Goal: Task Accomplishment & Management: Complete application form

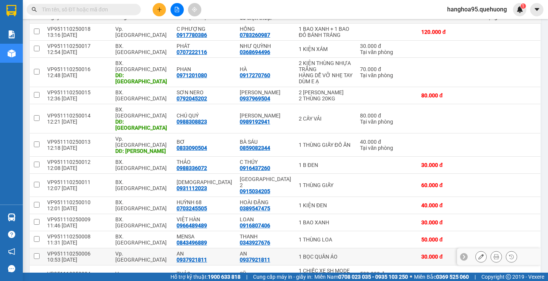
scroll to position [161, 0]
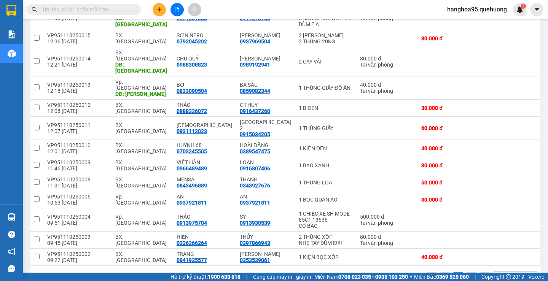
click at [497, 274] on div "100 / trang" at bounding box center [510, 278] width 27 height 8
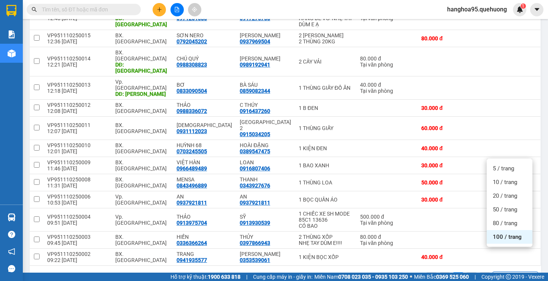
click at [500, 235] on span "100 / trang" at bounding box center [507, 237] width 29 height 8
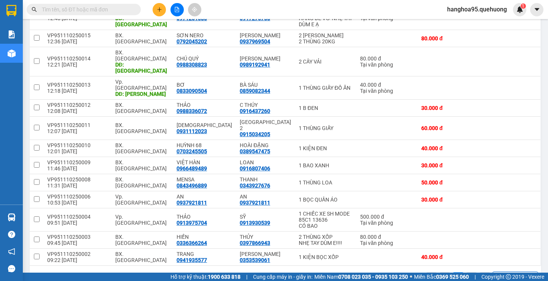
click at [367, 272] on div "1 100 / trang open" at bounding box center [285, 278] width 505 height 13
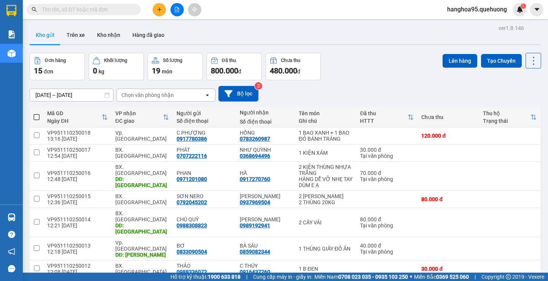
click at [51, 11] on input "text" at bounding box center [87, 9] width 90 height 8
paste input "0857576629"
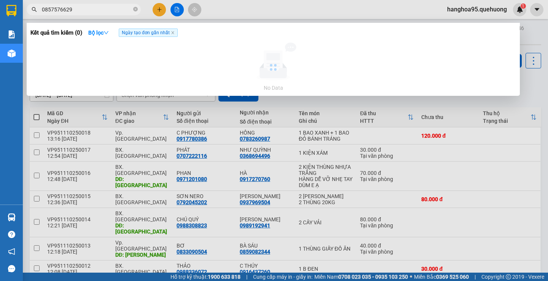
click at [78, 10] on input "0857576629" at bounding box center [87, 9] width 90 height 8
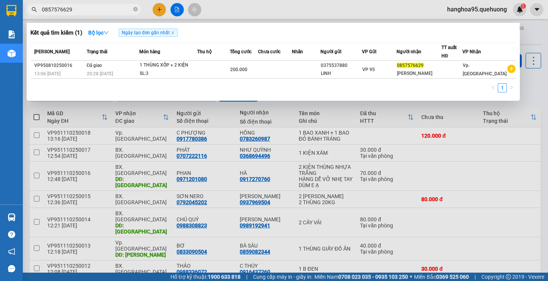
type input "0857576629"
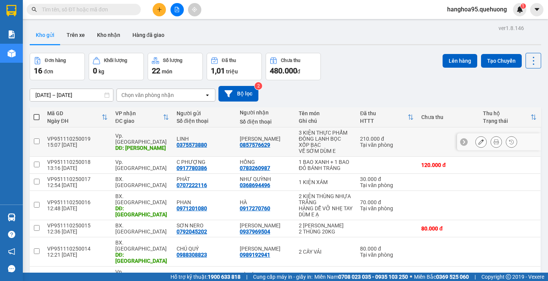
click at [478, 140] on icon at bounding box center [480, 141] width 5 height 5
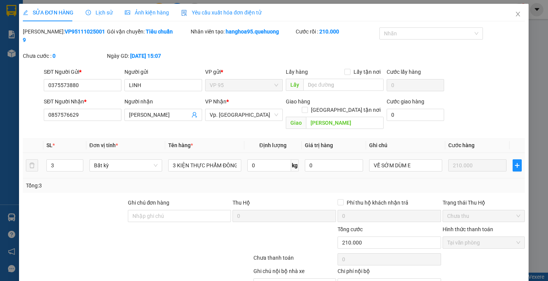
type input "0375573880"
type input "LINH"
type input "0857576629"
type input "[PERSON_NAME]"
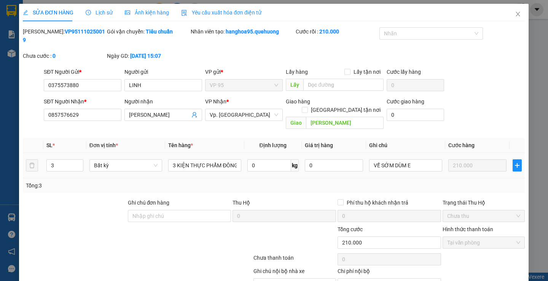
type input "0"
type input "210.000"
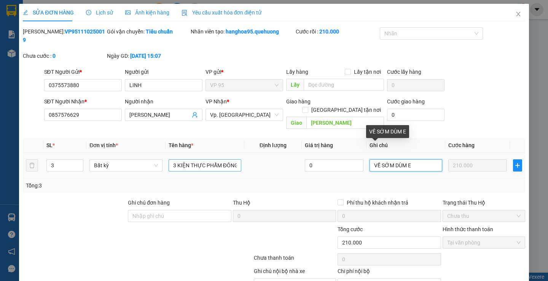
drag, startPoint x: 416, startPoint y: 148, endPoint x: 221, endPoint y: 146, distance: 195.5
click at [221, 153] on tr "3 Bất kỳ 3 KIỆN THỰC PHẨM ĐÔNG LẠNH BỌC XỐP BẠC 0 VỀ SỚM DÙM E 210.000" at bounding box center [274, 165] width 502 height 25
drag, startPoint x: 419, startPoint y: 148, endPoint x: 514, endPoint y: 157, distance: 95.5
click at [514, 157] on tr "3 Bất kỳ 3 KIỆN THỰC PHẨM ĐÔNG LẠNH BỌC XỐP BẠC 0 HỦY ĐƠN NÀY KHÁCH K GỬI 210.0…" at bounding box center [274, 165] width 502 height 25
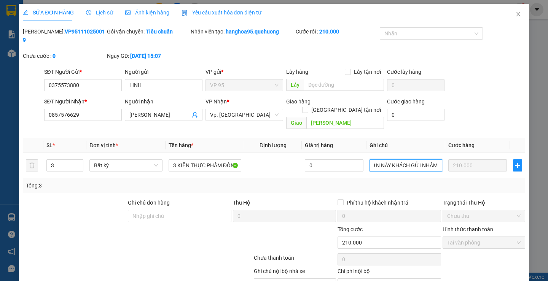
scroll to position [0, 0]
click at [405, 159] on input "HỦY ĐƠN NÀY KHÁCH GỬI NHẦM" at bounding box center [405, 165] width 73 height 12
click at [407, 159] on input "HỦY ĐƠN NÀY KHÁCH GỬI NHẦM" at bounding box center [405, 165] width 73 height 12
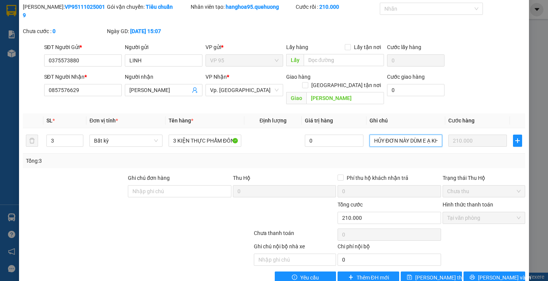
scroll to position [25, 0]
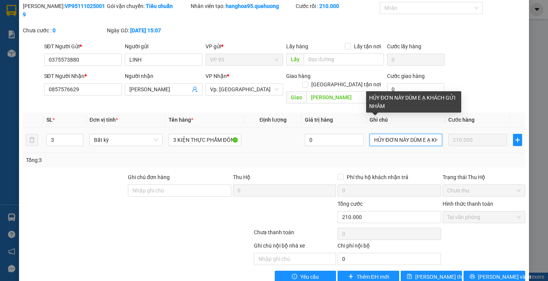
click at [428, 134] on input "HỦY ĐƠN NÀY DÙM E Ạ KHÁCH GỬI NHẦM" at bounding box center [405, 140] width 73 height 12
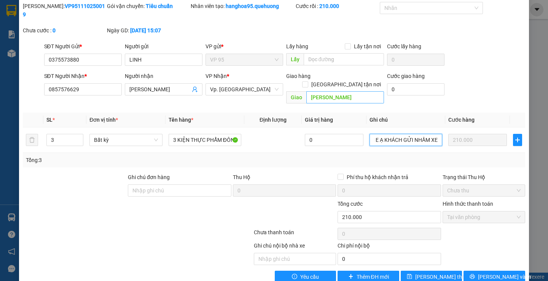
type input "HỦY ĐƠN NÀY DÙM E Ạ KHÁCH GỬI NHẦM XE"
click at [355, 91] on input "[PERSON_NAME]" at bounding box center [345, 97] width 78 height 12
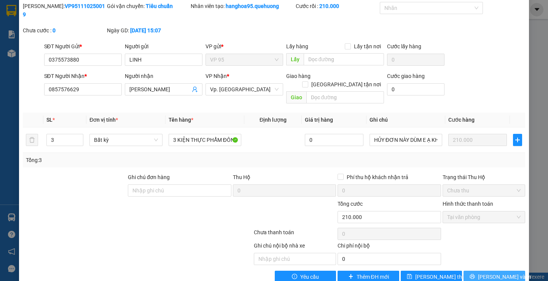
click at [490, 273] on span "[PERSON_NAME] và In" at bounding box center [504, 277] width 53 height 8
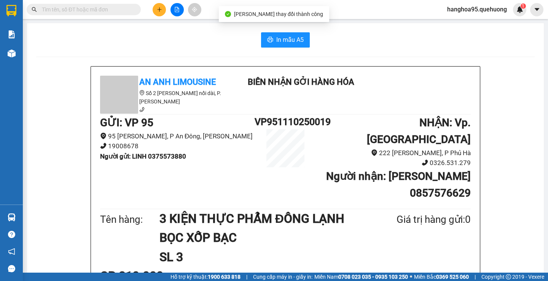
click at [356, 47] on div "In mẫu A5" at bounding box center [285, 39] width 498 height 15
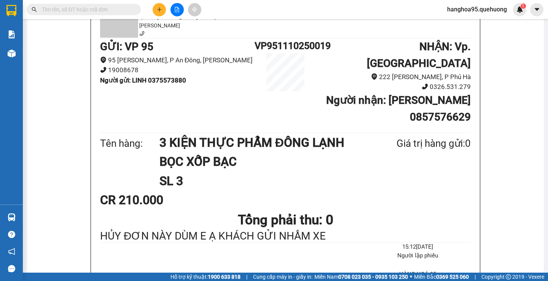
scroll to position [38, 0]
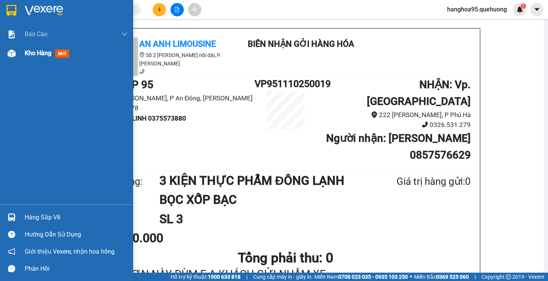
click at [22, 55] on div "Kho hàng mới" at bounding box center [66, 53] width 133 height 19
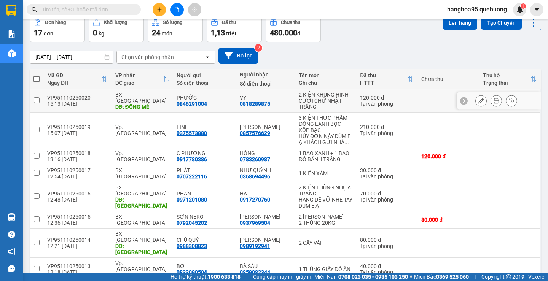
click at [493, 101] on icon at bounding box center [495, 100] width 5 height 5
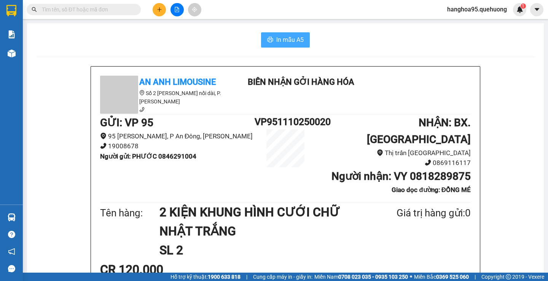
click at [299, 39] on span "In mẫu A5" at bounding box center [289, 40] width 27 height 10
click at [310, 241] on h1 "SL 2" at bounding box center [259, 250] width 200 height 19
click at [280, 220] on h1 "2 KIỆN KHUNG HÌNH CƯỚI CHỮ NHẬT TRẮNG" at bounding box center [259, 222] width 200 height 38
click at [278, 42] on span "In mẫu A5" at bounding box center [289, 40] width 27 height 10
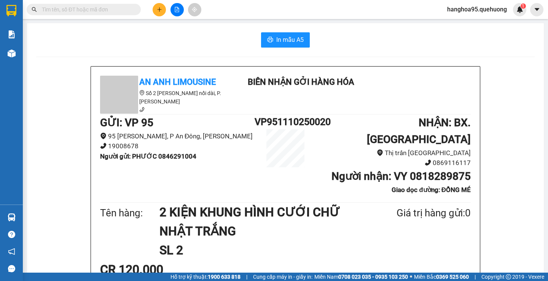
click at [447, 232] on div "Tên hàng: 2 KIỆN KHUNG HÌNH CƯỚI CHỮ NHẬT TRẮNG SL 2 Giá trị hàng gửi: 0" at bounding box center [285, 231] width 370 height 57
drag, startPoint x: 60, startPoint y: 45, endPoint x: 54, endPoint y: 26, distance: 20.3
click at [60, 44] on div "In mẫu A5" at bounding box center [285, 39] width 498 height 15
click at [54, 6] on input "text" at bounding box center [87, 9] width 90 height 8
click at [67, 11] on input "text" at bounding box center [87, 9] width 90 height 8
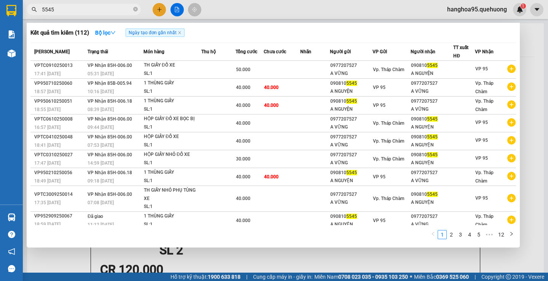
click at [59, 10] on input "5545" at bounding box center [87, 9] width 90 height 8
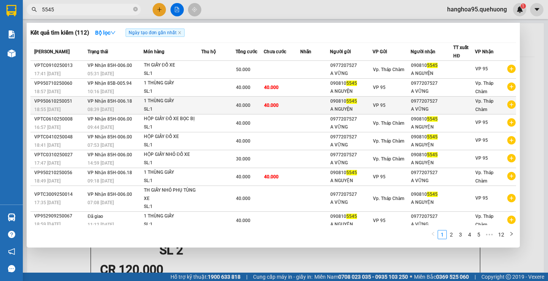
type input "5545"
click at [416, 111] on div "A VỮNG" at bounding box center [432, 109] width 42 height 8
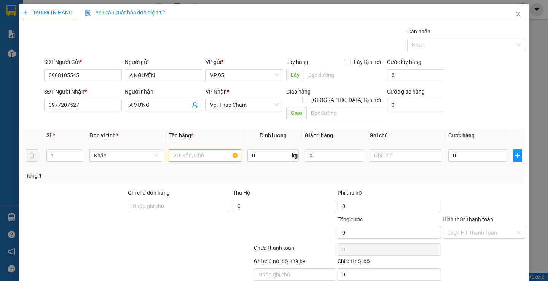
click at [197, 149] on input "text" at bounding box center [204, 155] width 73 height 12
type input "1 THÙNG GIẤY PHỤ TÙNG XE"
click at [456, 149] on input "0" at bounding box center [477, 155] width 59 height 12
type input "04"
type input "4"
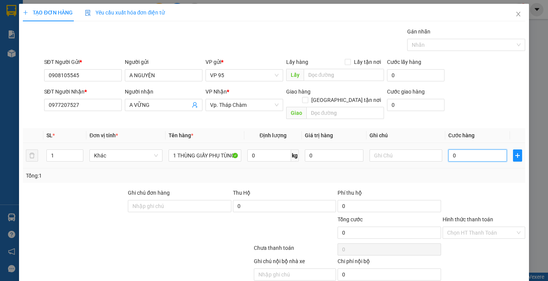
type input "4"
type input "040"
type input "40"
type input "40.000"
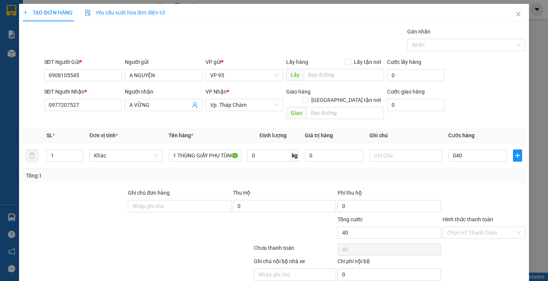
type input "40.000"
click at [483, 216] on label "Hình thức thanh toán" at bounding box center [467, 219] width 51 height 6
click at [483, 227] on input "Hình thức thanh toán" at bounding box center [481, 232] width 68 height 11
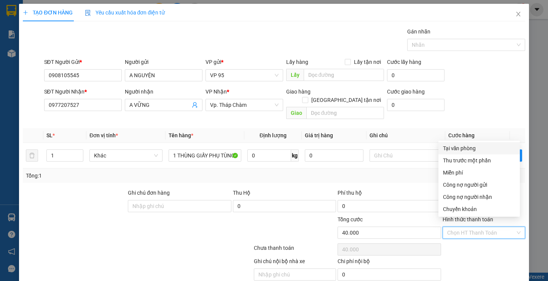
click at [420, 172] on div "Tổng: 1" at bounding box center [274, 176] width 496 height 8
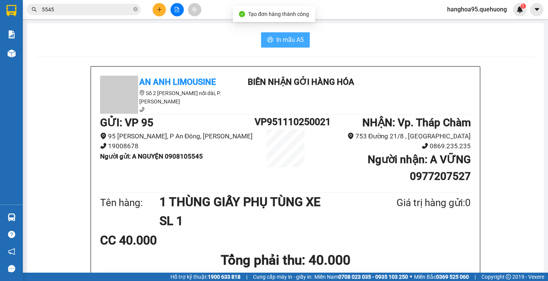
click at [279, 41] on span "In mẫu A5" at bounding box center [289, 40] width 27 height 10
click at [375, 226] on div "Tên hàng: 1 THÙNG GIẤY PHỤ TÙNG XE SL 1 Giá trị hàng gửi: 0" at bounding box center [285, 211] width 370 height 38
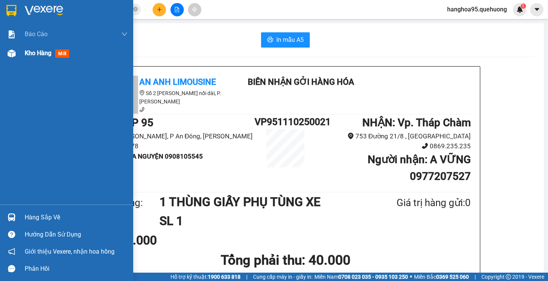
click at [46, 52] on span "Kho hàng" at bounding box center [38, 52] width 27 height 7
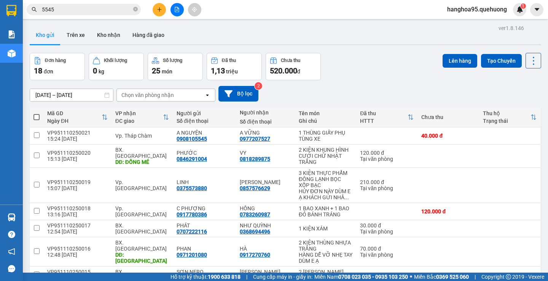
click at [448, 61] on button "Lên hàng" at bounding box center [459, 61] width 35 height 14
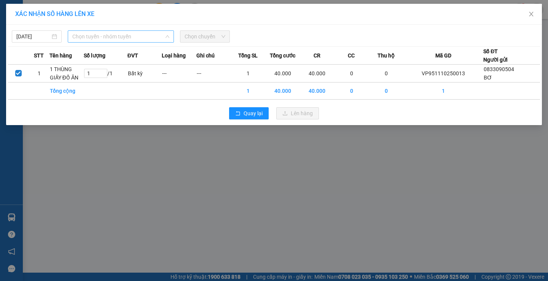
click at [96, 34] on span "Chọn tuyến - nhóm tuyến" at bounding box center [120, 36] width 97 height 11
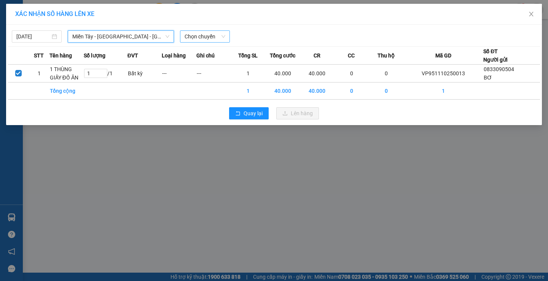
click at [198, 36] on span "Chọn chuyến" at bounding box center [204, 36] width 41 height 11
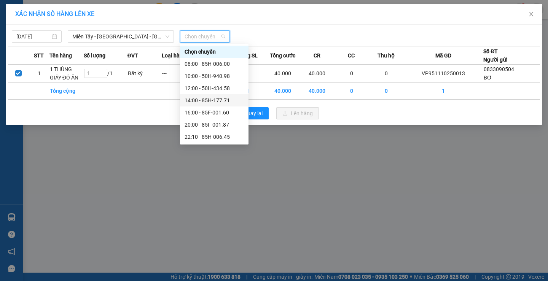
click at [193, 101] on div "14:00 - 85H-177.71" at bounding box center [213, 100] width 59 height 8
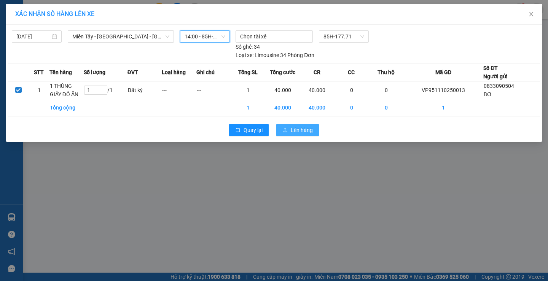
click at [286, 129] on icon "upload" at bounding box center [285, 130] width 5 height 4
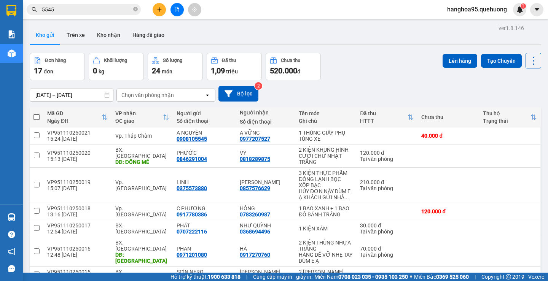
drag, startPoint x: 64, startPoint y: 6, endPoint x: 0, endPoint y: 38, distance: 71.1
click at [0, 37] on section "Kết quả tìm kiếm ( 112 ) Bộ lọc Ngày tạo đơn gần nhất Mã ĐH Trạng thái Món hàng…" at bounding box center [274, 140] width 548 height 281
type input "0"
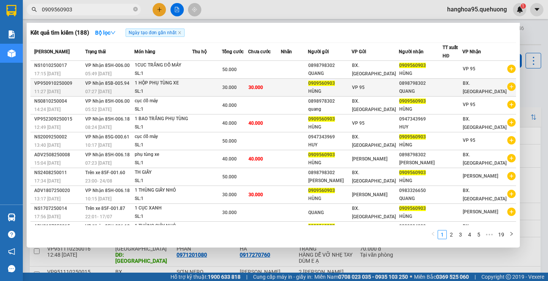
type input "0909560903"
click at [419, 89] on div "QUANG" at bounding box center [420, 91] width 43 height 8
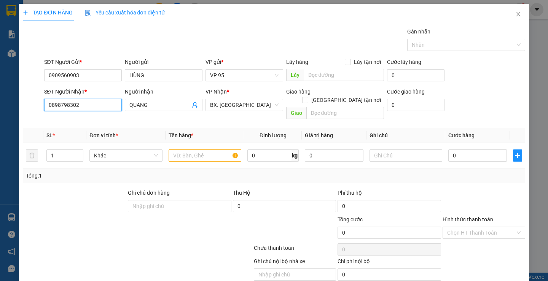
click at [88, 108] on input "0898798302" at bounding box center [83, 105] width 78 height 12
click at [91, 108] on input "0898798302" at bounding box center [83, 105] width 78 height 12
drag, startPoint x: 91, startPoint y: 107, endPoint x: 0, endPoint y: 107, distance: 90.9
click at [0, 107] on div "TẠO ĐƠN HÀNG Yêu cầu xuất hóa đơn điện tử Transit Pickup Surcharge Ids Transit …" at bounding box center [274, 140] width 548 height 281
type input "0983326650"
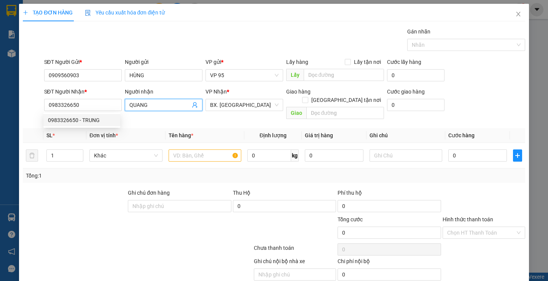
drag, startPoint x: 155, startPoint y: 103, endPoint x: 23, endPoint y: 99, distance: 132.0
click at [25, 100] on div "SĐT Người Nhận * 0983326650 Người nhận QUANG QUANG VP Nhận * BX. Ninh Sơn Giao …" at bounding box center [273, 104] width 503 height 35
click at [90, 104] on input "0983326650" at bounding box center [83, 105] width 78 height 12
click at [83, 122] on div "0983326650 - TRUNG" at bounding box center [82, 120] width 68 height 8
type input "TRUNG"
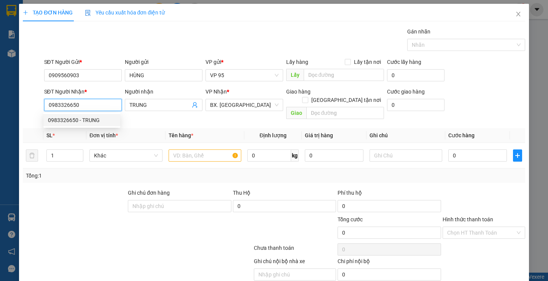
type input "230.000"
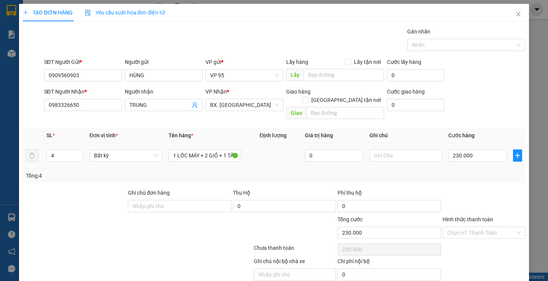
drag, startPoint x: 60, startPoint y: 147, endPoint x: 0, endPoint y: 143, distance: 60.2
click at [0, 144] on div "TẠO ĐƠN HÀNG Yêu cầu xuất hóa đơn điện tử Transit Pickup Surcharge Ids Transit …" at bounding box center [274, 140] width 548 height 281
type input "1"
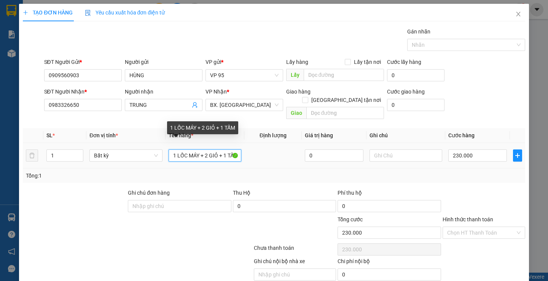
drag, startPoint x: 176, startPoint y: 145, endPoint x: 547, endPoint y: 156, distance: 371.4
click at [547, 156] on div "TẠO ĐƠN HÀNG Yêu cầu xuất hóa đơn điện tử Transit Pickup Surcharge Ids Transit …" at bounding box center [274, 140] width 548 height 281
type input "0"
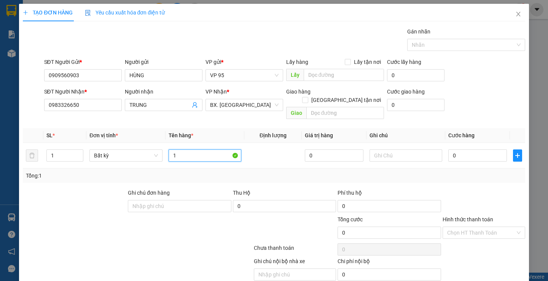
type input "1"
drag, startPoint x: 221, startPoint y: 148, endPoint x: 67, endPoint y: 148, distance: 154.0
click at [67, 148] on tr "1 Bất kỳ 1 BAO PHỤ TÙNG 0 0" at bounding box center [274, 155] width 502 height 25
type input "1 TÚM TRẮNG"
click at [482, 149] on input "0" at bounding box center [477, 155] width 59 height 12
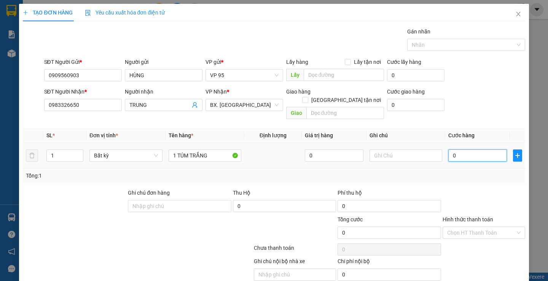
type input "4"
type input "40"
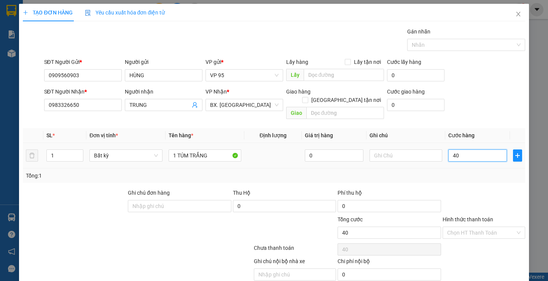
type input "40"
type input "40.000"
click at [479, 189] on div at bounding box center [484, 202] width 84 height 27
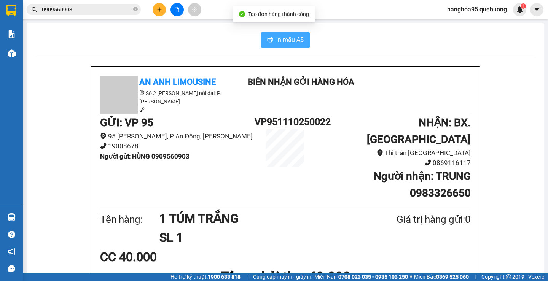
click at [284, 43] on span "In mẫu A5" at bounding box center [289, 40] width 27 height 10
click at [432, 248] on div "CC 40.000" at bounding box center [285, 257] width 370 height 19
click at [91, 43] on div "In mẫu A5" at bounding box center [285, 39] width 498 height 15
click at [135, 11] on icon "close-circle" at bounding box center [135, 9] width 5 height 5
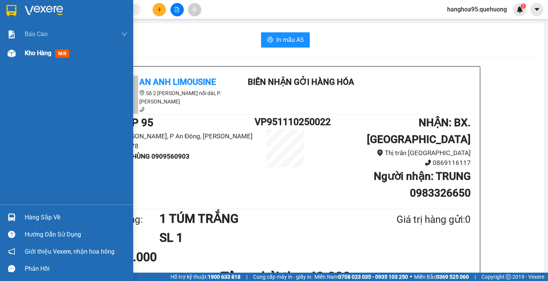
click at [34, 56] on span "Kho hàng" at bounding box center [38, 52] width 27 height 7
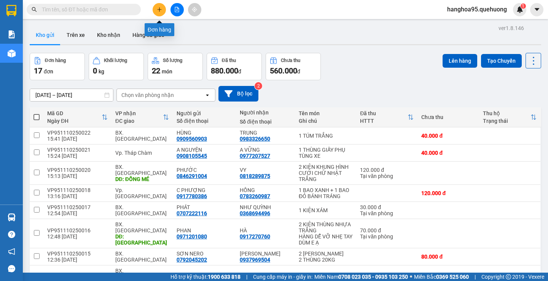
click at [161, 13] on button at bounding box center [159, 9] width 13 height 13
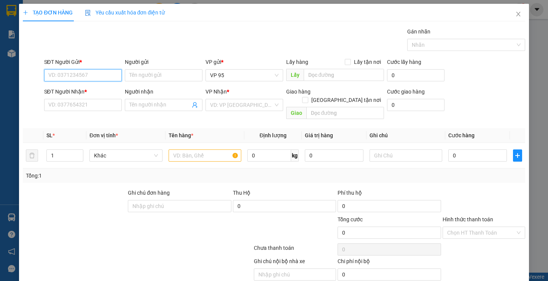
click at [59, 73] on input "SĐT Người Gửi *" at bounding box center [83, 75] width 78 height 12
click at [67, 110] on input "SĐT Người Nhận *" at bounding box center [83, 105] width 78 height 12
type input "0908335997"
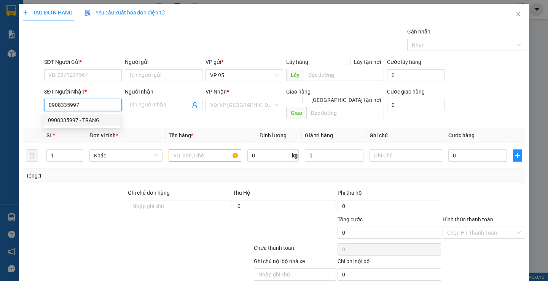
click at [90, 124] on div "0908335997 - TRANG" at bounding box center [82, 120] width 68 height 8
type input "TRANG"
type input "50.000"
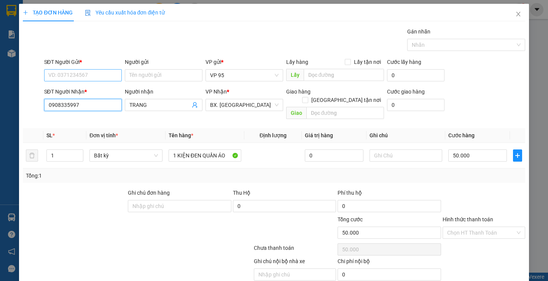
type input "0908335997"
click at [75, 73] on input "SĐT Người Gửi *" at bounding box center [83, 75] width 78 height 12
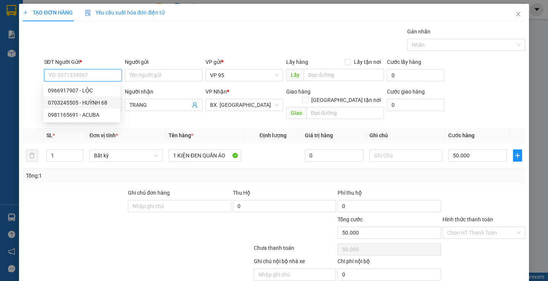
click at [86, 102] on div "0703245505 - HUỲNH 68" at bounding box center [82, 103] width 68 height 8
type input "0703245505"
type input "HUỲNH 68"
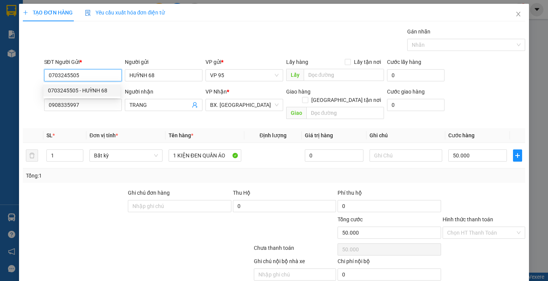
type input "60.000"
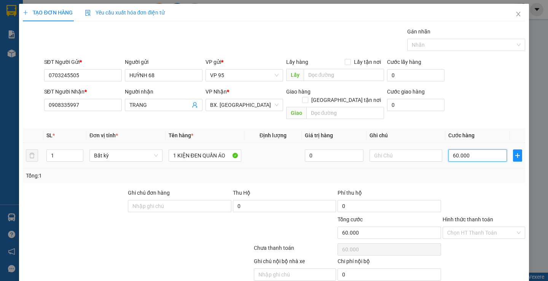
click at [471, 150] on input "60.000" at bounding box center [477, 155] width 59 height 12
click at [470, 192] on div at bounding box center [484, 202] width 84 height 27
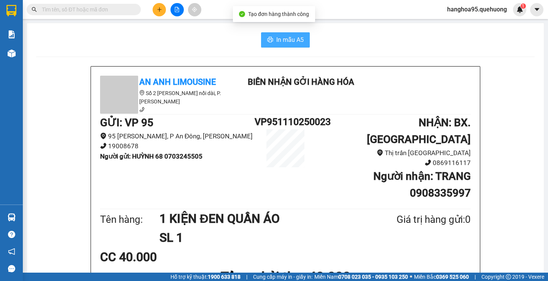
click at [291, 41] on span "In mẫu A5" at bounding box center [289, 40] width 27 height 10
click at [437, 248] on div "CC 40.000" at bounding box center [285, 257] width 370 height 19
click at [56, 33] on div "In mẫu A5" at bounding box center [285, 39] width 498 height 15
click at [52, 13] on input "text" at bounding box center [87, 9] width 90 height 8
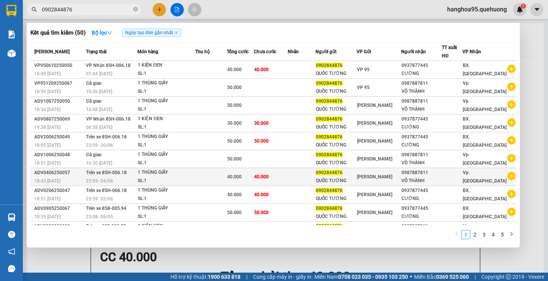
type input "0902844876"
click at [423, 178] on div "VÕ THÀNH" at bounding box center [421, 181] width 40 height 8
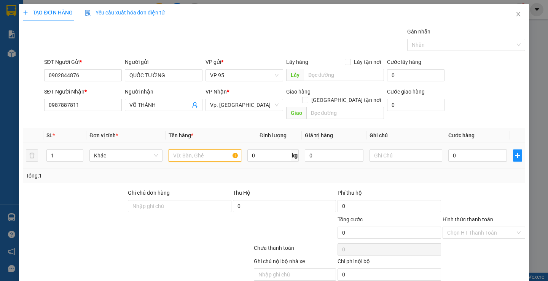
click at [176, 152] on input "text" at bounding box center [204, 155] width 73 height 12
type input "1 KIỆN ĐE"
click at [452, 149] on input "0" at bounding box center [477, 155] width 59 height 12
click at [451, 189] on div at bounding box center [484, 202] width 84 height 27
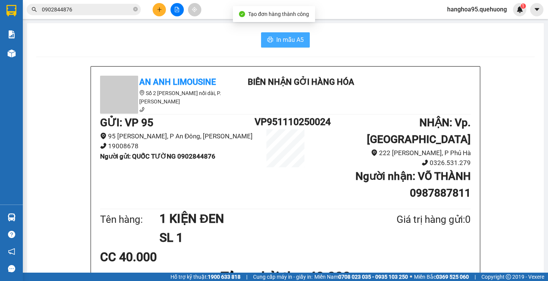
click at [288, 43] on span "In mẫu A5" at bounding box center [289, 40] width 27 height 10
click at [447, 248] on div "CC 40.000" at bounding box center [285, 257] width 370 height 19
click at [397, 229] on div "Tên hàng: 1 KIỆN ĐEN SL 1 Giá trị hàng gửi: 0" at bounding box center [285, 228] width 370 height 38
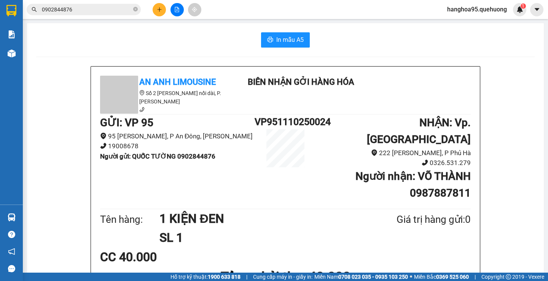
click at [135, 10] on icon "close-circle" at bounding box center [135, 9] width 5 height 5
drag, startPoint x: 60, startPoint y: 60, endPoint x: 18, endPoint y: 59, distance: 41.9
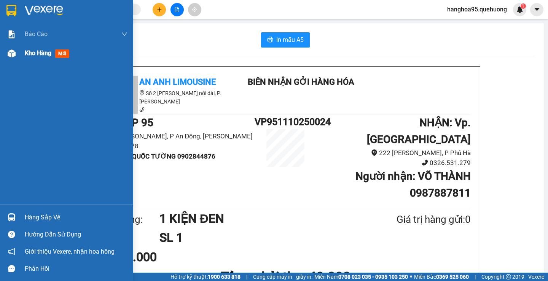
click at [37, 54] on span "Kho hàng" at bounding box center [38, 52] width 27 height 7
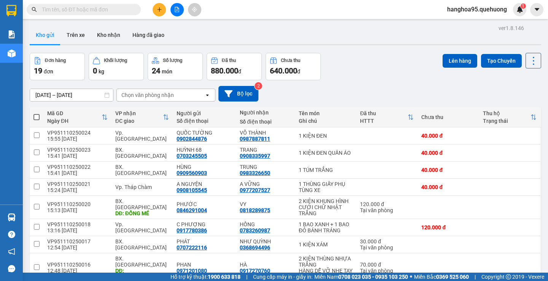
click at [58, 10] on input "text" at bounding box center [87, 9] width 90 height 8
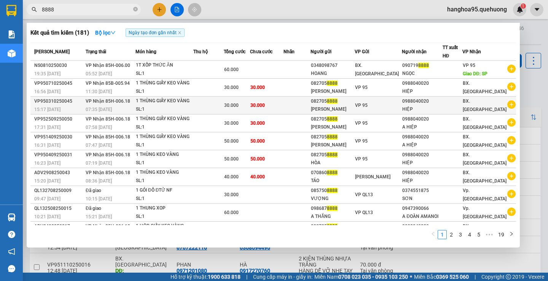
type input "8888"
click at [419, 104] on div "0988040020" at bounding box center [422, 101] width 40 height 8
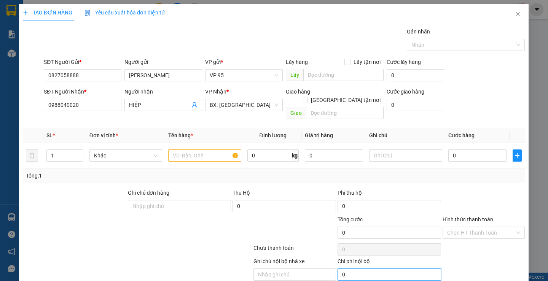
click at [363, 269] on input "0" at bounding box center [388, 275] width 103 height 12
click at [173, 149] on input "text" at bounding box center [204, 155] width 73 height 12
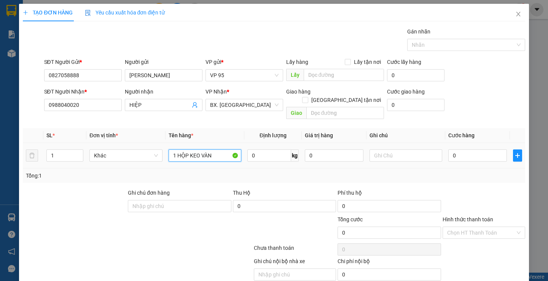
type input "1 HỘP KEO VÀNG"
click at [466, 149] on input "0" at bounding box center [477, 155] width 59 height 12
click at [468, 189] on div at bounding box center [484, 202] width 84 height 27
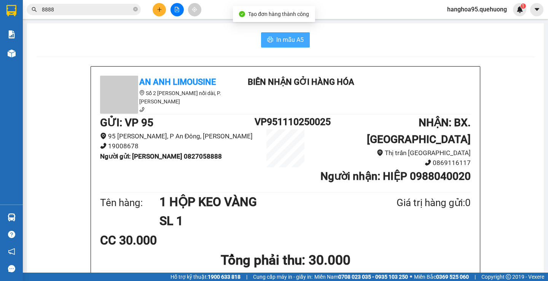
click at [296, 42] on span "In mẫu A5" at bounding box center [289, 40] width 27 height 10
drag, startPoint x: 450, startPoint y: 228, endPoint x: 453, endPoint y: 240, distance: 12.3
click at [450, 231] on div "CC 30.000" at bounding box center [285, 240] width 370 height 19
click at [406, 250] on h1 "Tổng phải thu: 30.000" at bounding box center [285, 260] width 370 height 21
click at [84, 39] on div "In mẫu A5" at bounding box center [285, 39] width 498 height 15
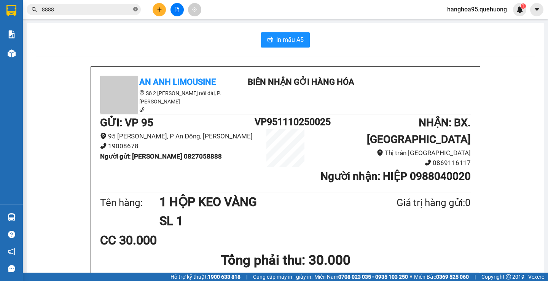
click at [137, 9] on icon "close-circle" at bounding box center [135, 9] width 5 height 5
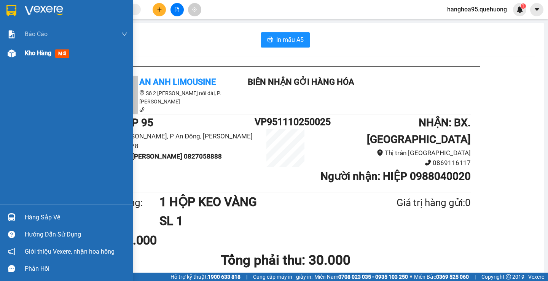
click at [44, 57] on span "Kho hàng" at bounding box center [38, 52] width 27 height 7
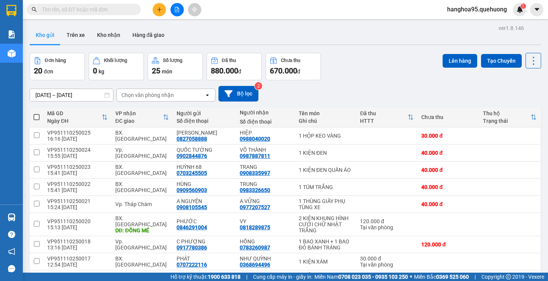
click at [69, 5] on input "text" at bounding box center [87, 9] width 90 height 8
click at [69, 10] on input "text" at bounding box center [87, 9] width 90 height 8
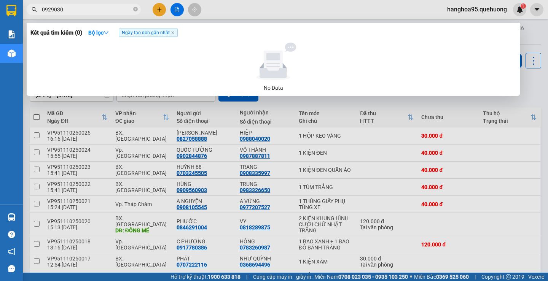
click at [72, 8] on input "0929030" at bounding box center [87, 9] width 90 height 8
type input "0929030042"
click at [80, 13] on input "0929030042" at bounding box center [87, 9] width 90 height 8
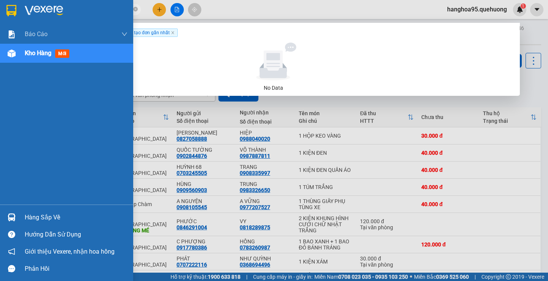
drag, startPoint x: 80, startPoint y: 13, endPoint x: 0, endPoint y: 13, distance: 79.9
click at [0, 13] on section "Kết quả tìm kiếm ( 0 ) Bộ lọc Ngày tạo đơn gần nhất No Data 0929030042 hanghoa9…" at bounding box center [274, 140] width 548 height 281
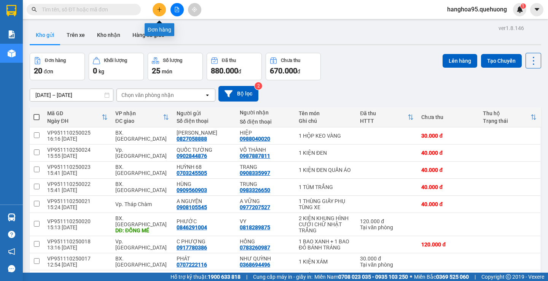
click at [161, 10] on icon "plus" at bounding box center [159, 9] width 4 height 0
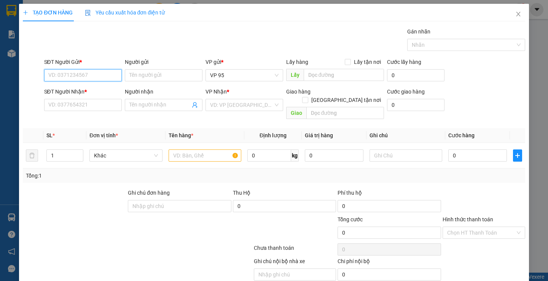
click at [67, 78] on input "SĐT Người Gửi *" at bounding box center [83, 75] width 78 height 12
paste input "0929030042"
type input "0929030042"
click at [137, 71] on input "Người gửi" at bounding box center [164, 75] width 78 height 12
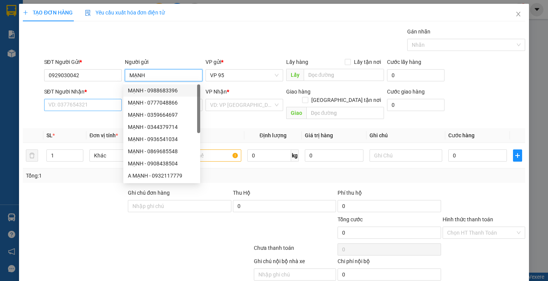
type input "MẠNH"
click at [106, 110] on input "SĐT Người Nhận *" at bounding box center [83, 105] width 78 height 12
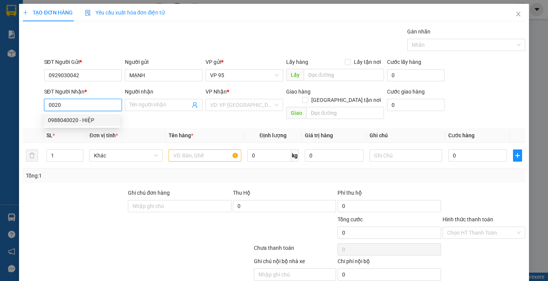
click at [90, 120] on div "0988040020 - HIỆP" at bounding box center [82, 120] width 68 height 8
type input "0988040020"
type input "HIỆP"
type input "30.000"
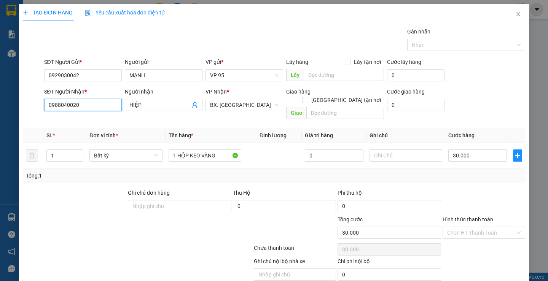
type input "0988040020"
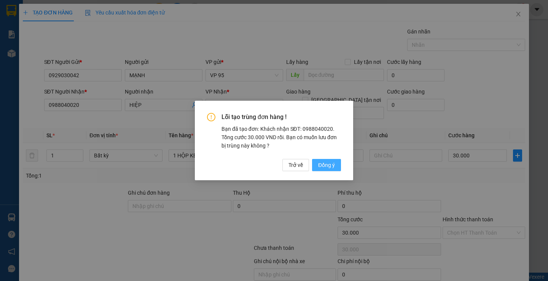
click at [319, 167] on span "Đồng ý" at bounding box center [326, 165] width 17 height 8
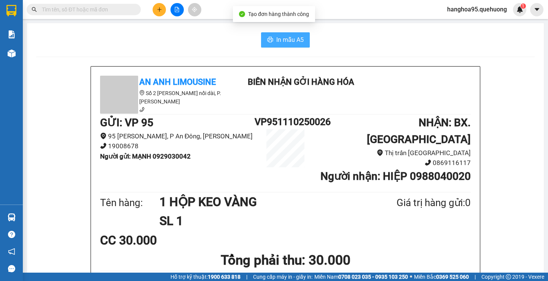
drag, startPoint x: 291, startPoint y: 37, endPoint x: 302, endPoint y: 51, distance: 17.6
click at [290, 37] on span "In mẫu A5" at bounding box center [289, 40] width 27 height 10
click at [464, 231] on div "CC 30.000" at bounding box center [285, 240] width 370 height 19
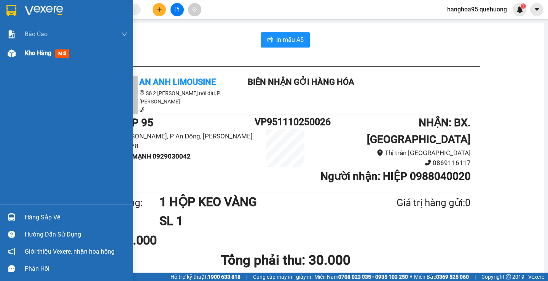
click at [32, 57] on span "Kho hàng" at bounding box center [38, 52] width 27 height 7
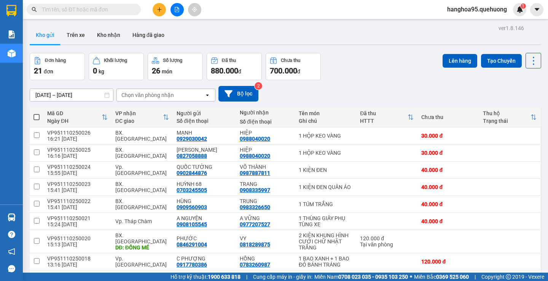
click at [57, 8] on input "text" at bounding box center [87, 9] width 90 height 8
paste input "0933033992"
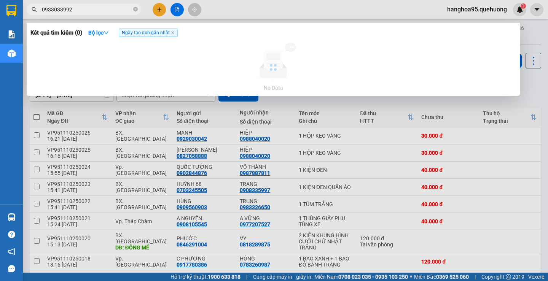
click at [72, 9] on input "0933033992" at bounding box center [87, 9] width 90 height 8
click at [80, 10] on input "0933033992" at bounding box center [87, 9] width 90 height 8
click at [81, 7] on input "0933033992" at bounding box center [87, 9] width 90 height 8
click at [79, 10] on input "0933033992" at bounding box center [87, 9] width 90 height 8
drag, startPoint x: 89, startPoint y: 10, endPoint x: 0, endPoint y: 9, distance: 89.4
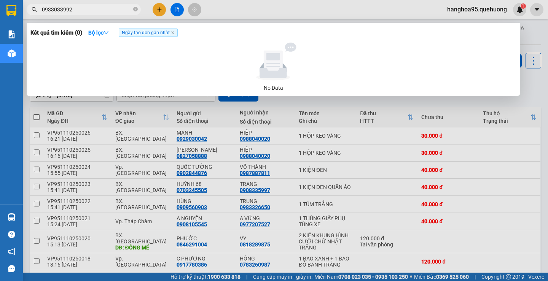
click at [0, 9] on section "Kết quả tìm kiếm ( 0 ) Bộ lọc Ngày tạo đơn gần nhất No Data 0933033992 hanghoa9…" at bounding box center [274, 140] width 548 height 281
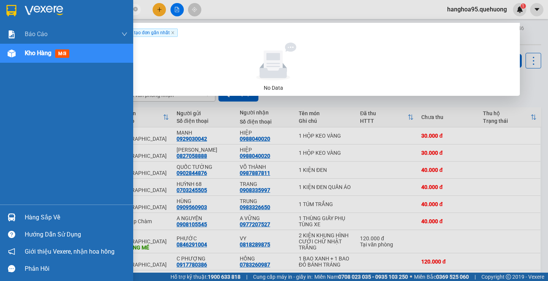
paste input "88687054"
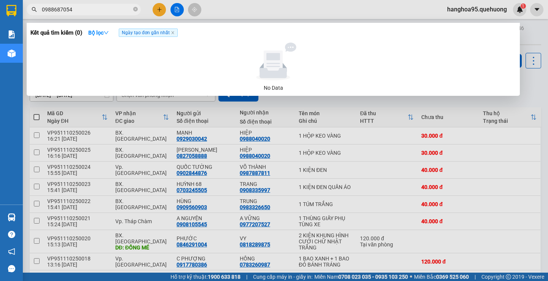
click at [84, 9] on input "0988687054" at bounding box center [87, 9] width 90 height 8
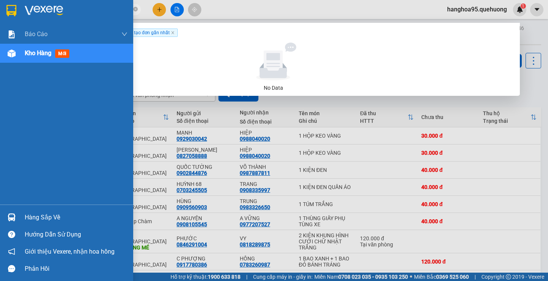
drag, startPoint x: 86, startPoint y: 11, endPoint x: 0, endPoint y: -8, distance: 88.0
click at [0, 0] on html "Kết quả tìm kiếm ( 0 ) Bộ lọc Ngày tạo đơn gần nhất No Data 0988687054 hanghoa9…" at bounding box center [274, 140] width 548 height 281
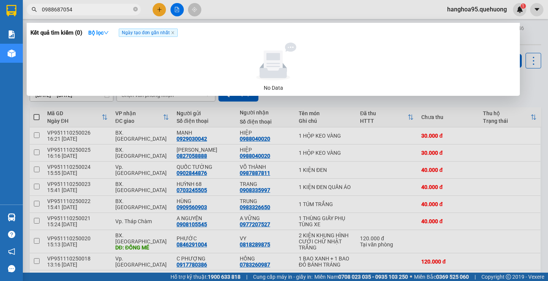
paste input "6870540"
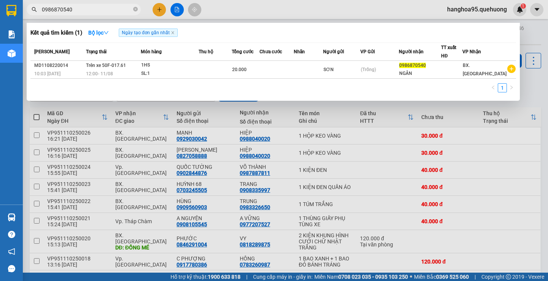
type input "0986870540"
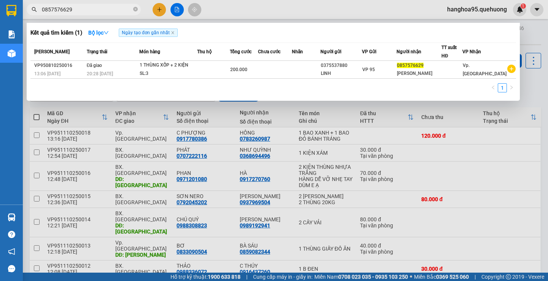
drag, startPoint x: 87, startPoint y: 8, endPoint x: 0, endPoint y: 29, distance: 89.1
click at [0, 29] on section "Kết quả tìm kiếm ( 1 ) Bộ lọc Ngày tạo đơn gần nhất Mã ĐH Trạng thái Món hàng T…" at bounding box center [274, 140] width 548 height 281
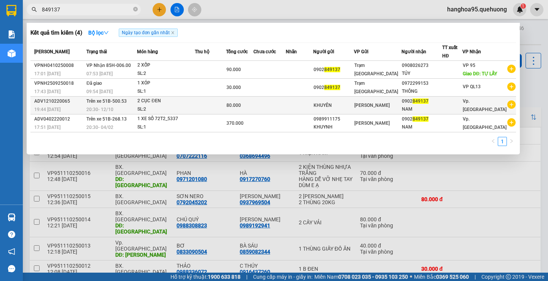
type input "849137"
click at [433, 113] on div "NAM" at bounding box center [422, 109] width 40 height 8
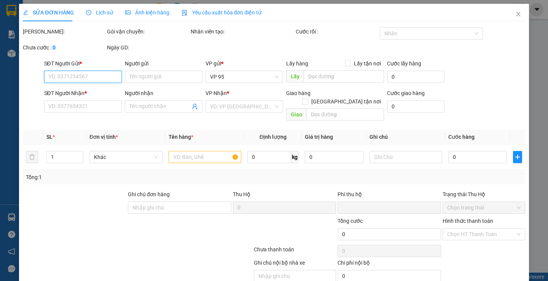
type input "KHUYÊN"
type input "0902849137"
type input "NAM"
type input "0"
type input "80.000"
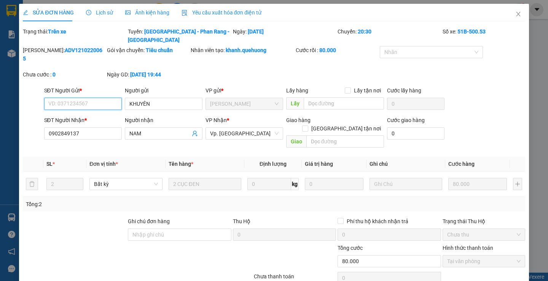
scroll to position [25, 0]
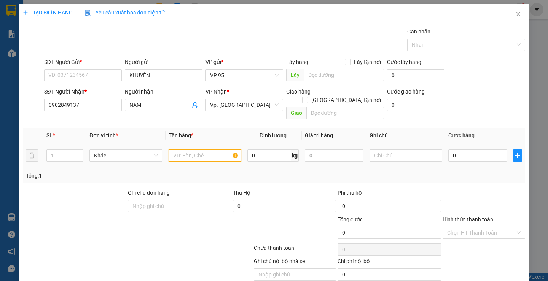
click at [194, 149] on input "text" at bounding box center [204, 155] width 73 height 12
type input "1 THÙNG XỐP NƯỚC GIẶT"
click at [473, 152] on input "0" at bounding box center [477, 155] width 59 height 12
click at [342, 111] on div "Giao hàng Giao tận nơi Giao" at bounding box center [335, 104] width 98 height 35
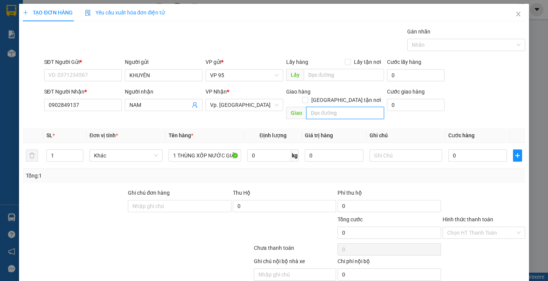
click at [340, 110] on input "text" at bounding box center [345, 113] width 78 height 12
type input "[PERSON_NAME]"
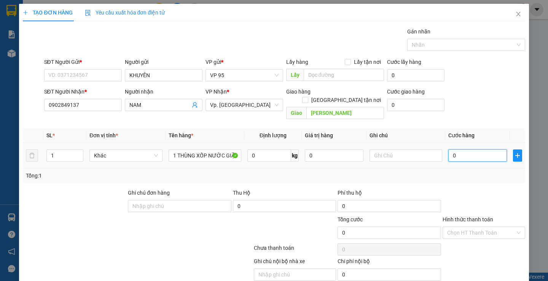
click at [480, 149] on input "0" at bounding box center [477, 155] width 59 height 12
type input "04"
type input "4"
type input "040"
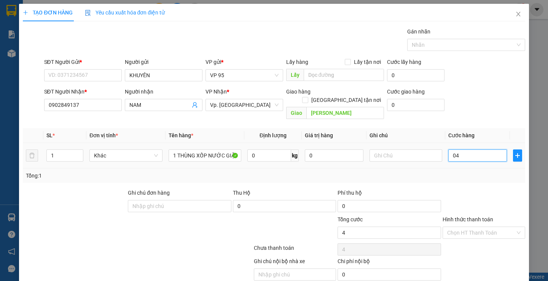
type input "40"
type input "40.000"
click at [491, 179] on div "Transit Pickup Surcharge Ids Transit Deliver Surcharge Ids Transit Deliver Surc…" at bounding box center [274, 162] width 502 height 271
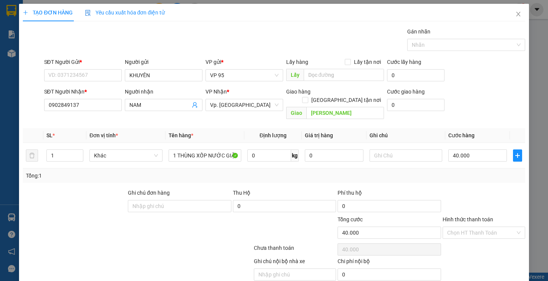
click at [481, 216] on label "Hình thức thanh toán" at bounding box center [467, 219] width 51 height 6
click at [481, 227] on input "Hình thức thanh toán" at bounding box center [481, 232] width 68 height 11
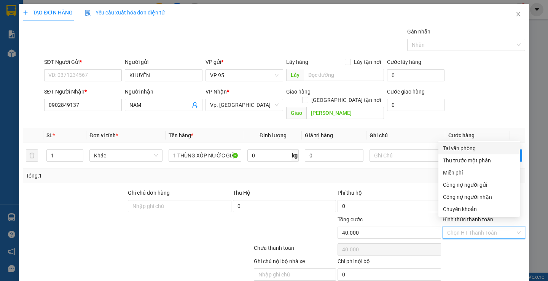
click at [471, 150] on div "Tại văn phòng" at bounding box center [479, 148] width 72 height 8
type input "0"
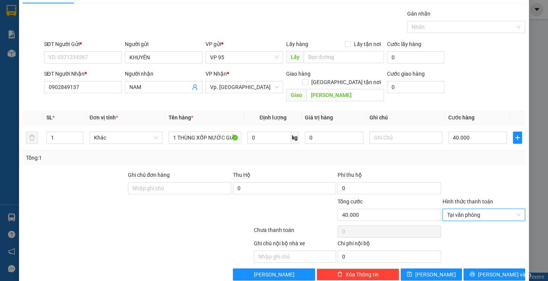
scroll to position [24, 0]
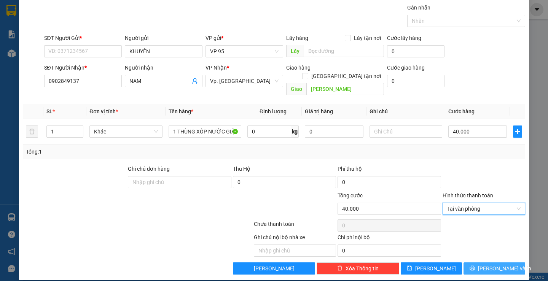
click at [469, 262] on button "[PERSON_NAME] và In" at bounding box center [493, 268] width 61 height 12
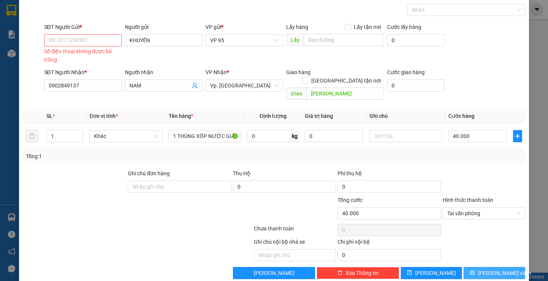
scroll to position [40, 0]
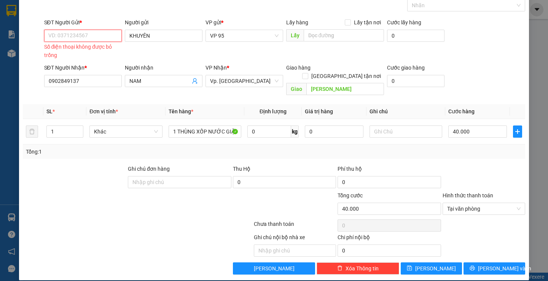
click at [87, 36] on input "SĐT Người Gửi *" at bounding box center [83, 36] width 78 height 12
click at [87, 35] on input "SĐT Người Gửi *" at bounding box center [83, 36] width 78 height 12
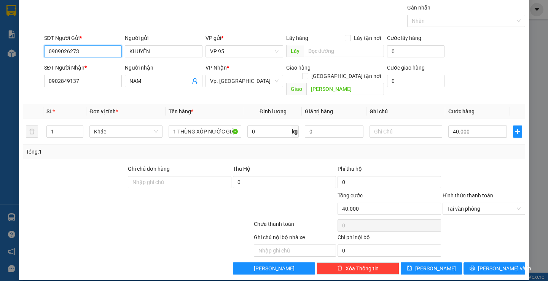
click at [84, 51] on input "0909026273" at bounding box center [83, 51] width 78 height 12
type input "0909026273"
drag, startPoint x: 161, startPoint y: 54, endPoint x: 31, endPoint y: 58, distance: 129.8
click at [33, 56] on div "SĐT Người Gửi * 0909026273 Người gửi KHUYÊN KHUYÊN VP gửi * VP 95 Lấy hàng Lấy …" at bounding box center [273, 47] width 503 height 27
type input "C"
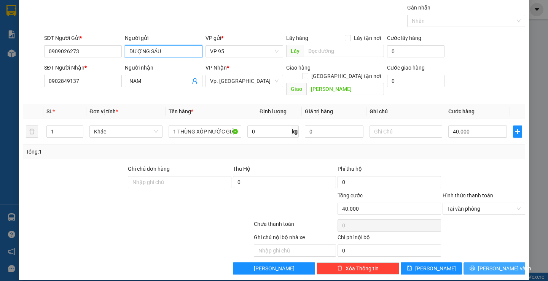
type input "DƯỢNG SÁU"
click at [479, 264] on button "[PERSON_NAME] và In" at bounding box center [493, 268] width 61 height 12
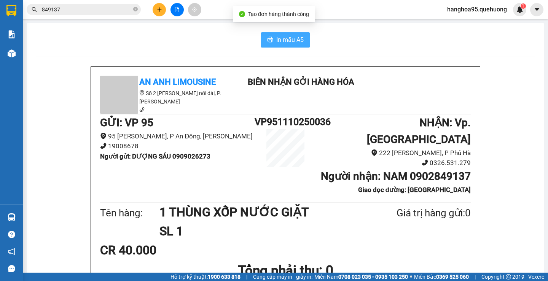
click at [292, 36] on span "In mẫu A5" at bounding box center [289, 40] width 27 height 10
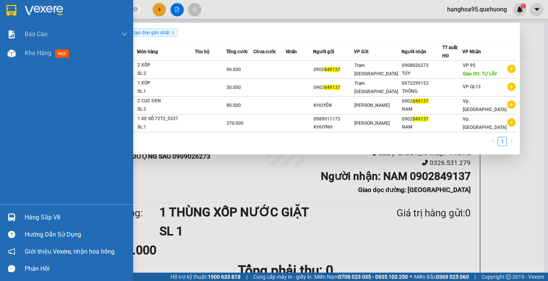
drag, startPoint x: 75, startPoint y: 13, endPoint x: 0, endPoint y: 13, distance: 74.5
click at [0, 13] on section "Kết quả tìm kiếm ( 4 ) Bộ lọc Ngày tạo đơn gần nhất Mã ĐH Trạng thái Món hàng T…" at bounding box center [274, 140] width 548 height 281
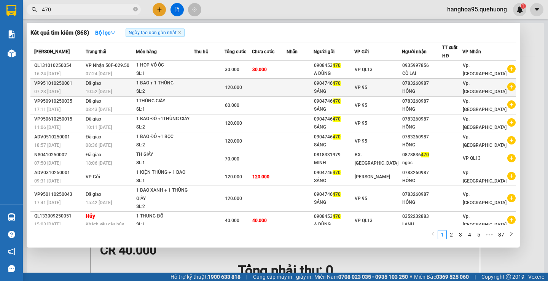
type input "470"
click at [426, 92] on div "HỒNG" at bounding box center [422, 91] width 40 height 8
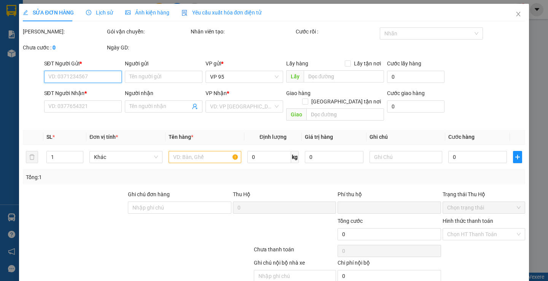
type input "0904746470"
type input "SÁNG"
type input "0783260987"
type input "HỒNG"
type input "0"
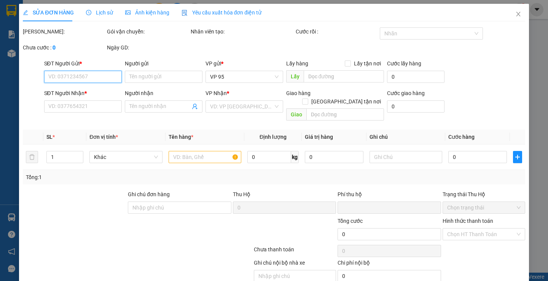
type input "120.000"
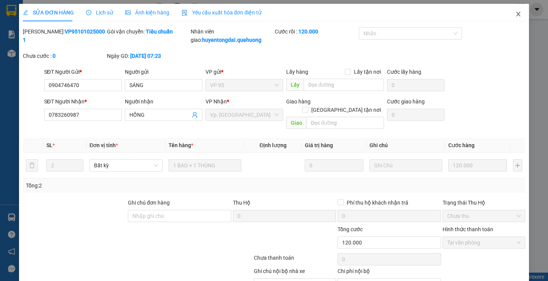
click at [515, 15] on icon "close" at bounding box center [518, 14] width 6 height 6
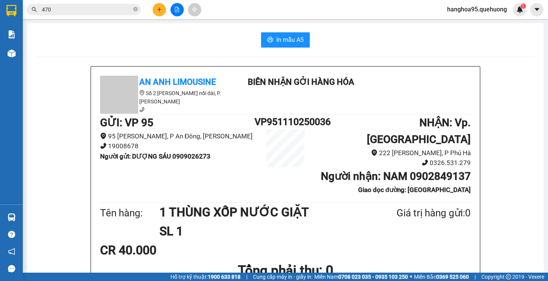
drag, startPoint x: 73, startPoint y: 36, endPoint x: 166, endPoint y: 12, distance: 96.5
click at [73, 36] on div "In mẫu A5" at bounding box center [285, 39] width 498 height 15
click at [158, 7] on icon "plus" at bounding box center [159, 9] width 5 height 5
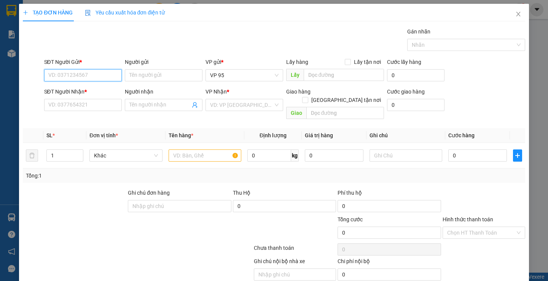
click at [66, 72] on input "SĐT Người Gửi *" at bounding box center [83, 75] width 78 height 12
paste input "0944006766"
type input "0944006766"
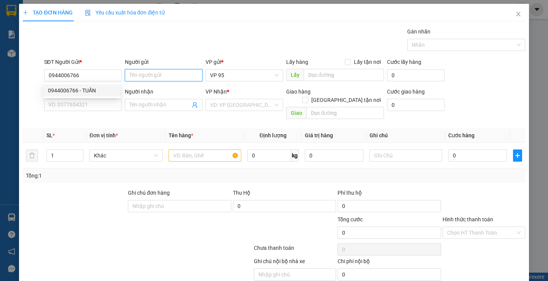
click at [156, 76] on input "Người gửi" at bounding box center [164, 75] width 78 height 12
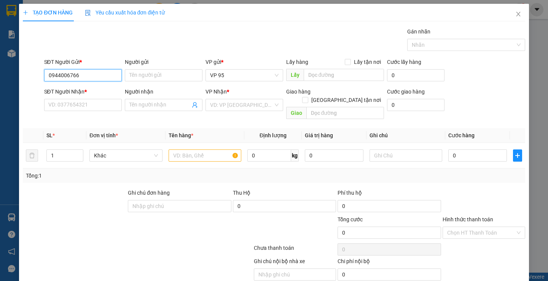
click at [90, 74] on input "0944006766" at bounding box center [83, 75] width 78 height 12
click at [87, 93] on div "0944006766 - TUẤN" at bounding box center [82, 90] width 68 height 8
type input "TUẤN"
type input "0973975388"
type input "TUẤN"
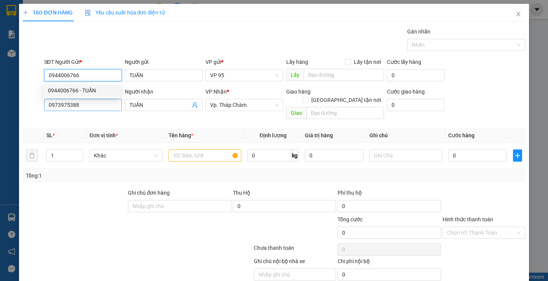
type input "300.000"
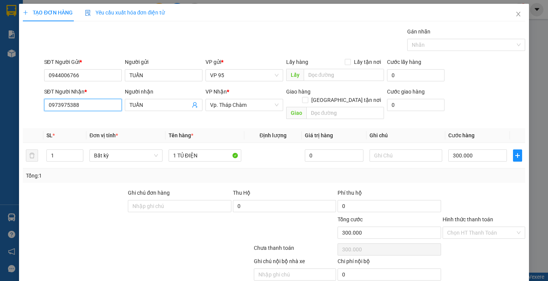
click at [88, 103] on input "0973975388" at bounding box center [83, 105] width 78 height 12
click at [81, 123] on div "0973975388 - TUẤN" at bounding box center [82, 120] width 68 height 8
type input "0973975388"
click at [59, 150] on input "1" at bounding box center [65, 155] width 36 height 11
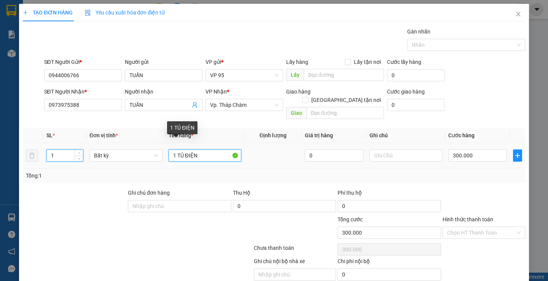
click at [190, 149] on input "1 TỦ ĐIỆN" at bounding box center [204, 155] width 73 height 12
type input "0"
click at [60, 150] on input "1" at bounding box center [65, 155] width 36 height 11
click at [185, 149] on input "1 TỦ ĐIỆN" at bounding box center [204, 155] width 73 height 12
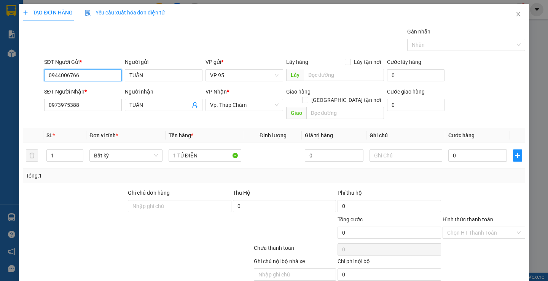
drag, startPoint x: 65, startPoint y: 74, endPoint x: 0, endPoint y: 74, distance: 64.7
click at [0, 74] on div "TẠO ĐƠN HÀNG Yêu cầu xuất hóa đơn điện tử Transit Pickup Surcharge Ids Transit …" at bounding box center [274, 140] width 548 height 281
click at [458, 149] on input "0" at bounding box center [477, 155] width 59 height 12
type input "0"
type input "3"
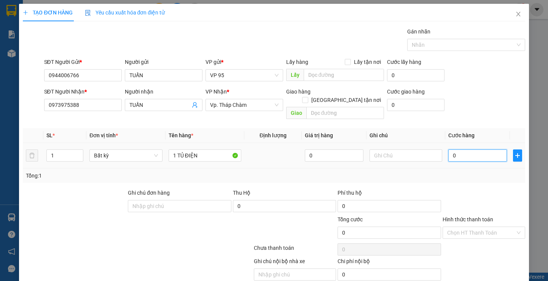
type input "3"
type input "03"
type input "30"
type input "030"
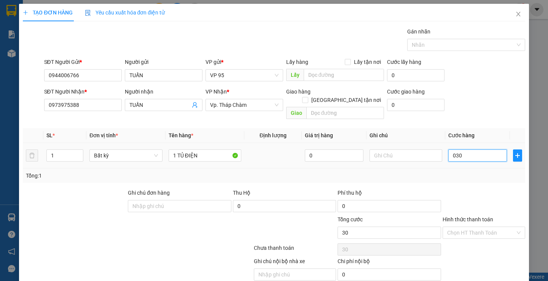
type input "300"
type input "0.300"
type input "300.000"
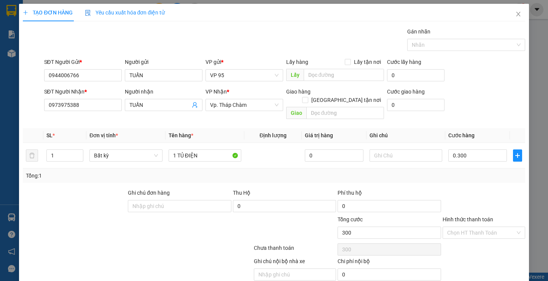
type input "300.000"
click at [475, 189] on div at bounding box center [484, 202] width 84 height 27
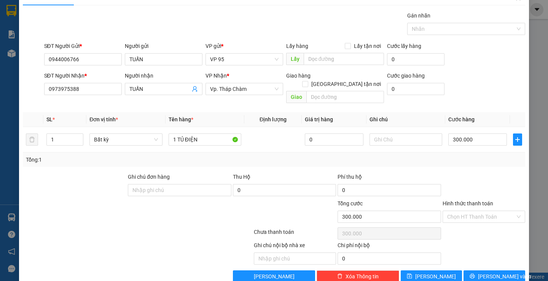
scroll to position [24, 0]
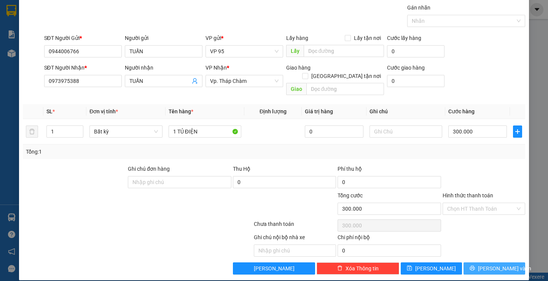
click at [472, 262] on button "[PERSON_NAME] và In" at bounding box center [493, 268] width 61 height 12
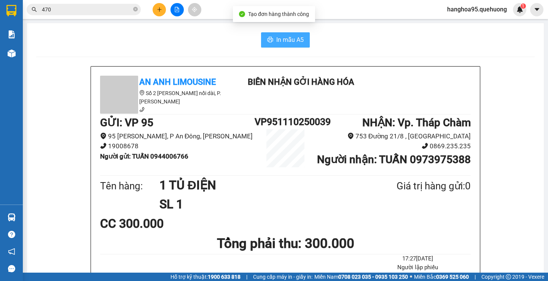
click at [283, 42] on span "In mẫu A5" at bounding box center [289, 40] width 27 height 10
click at [87, 35] on div "In mẫu A5" at bounding box center [285, 39] width 498 height 15
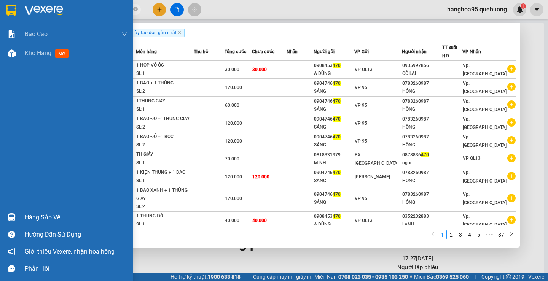
drag, startPoint x: 64, startPoint y: 9, endPoint x: 0, endPoint y: 10, distance: 63.9
click at [0, 10] on section "Kết quả tìm kiếm ( 868 ) Bộ lọc Ngày tạo đơn gần nhất Mã ĐH Trạng thái Món hàng…" at bounding box center [274, 140] width 548 height 281
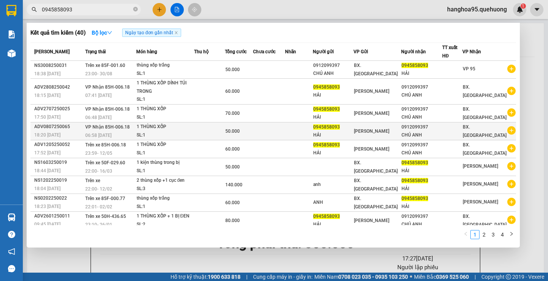
type input "0945858093"
click at [435, 132] on div "CHÚ ANH" at bounding box center [421, 135] width 40 height 8
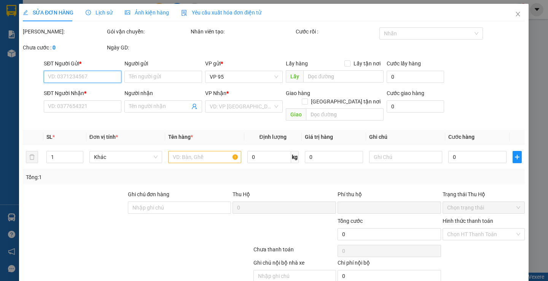
type input "0945858093"
type input "HẢI"
type input "0912099397"
type input "CHÚ ANH"
type input "0"
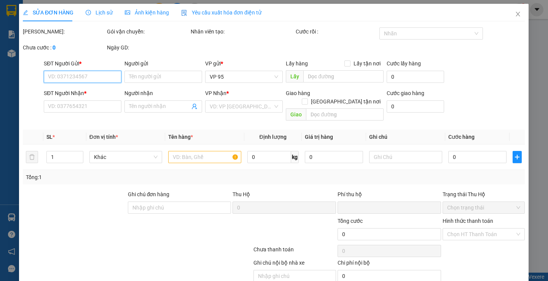
type input "50.000"
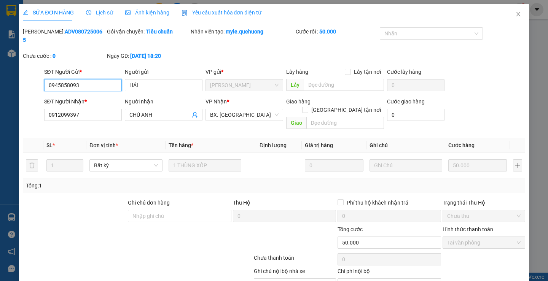
scroll to position [25, 0]
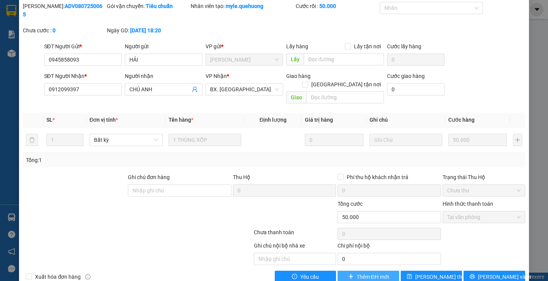
click at [351, 271] on button "Thêm ĐH mới" at bounding box center [367, 277] width 61 height 12
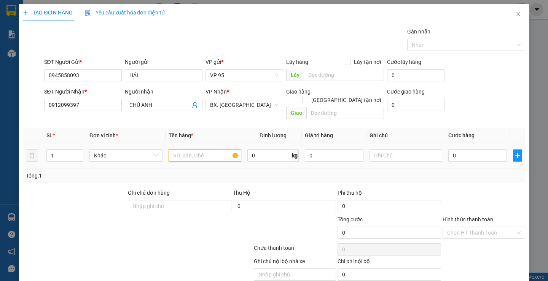
click at [191, 149] on input "text" at bounding box center [204, 155] width 73 height 12
click at [198, 149] on input "1 THÙNG" at bounding box center [204, 155] width 73 height 12
type input "1 THÙNG XỐP"
type input "04"
type input "4"
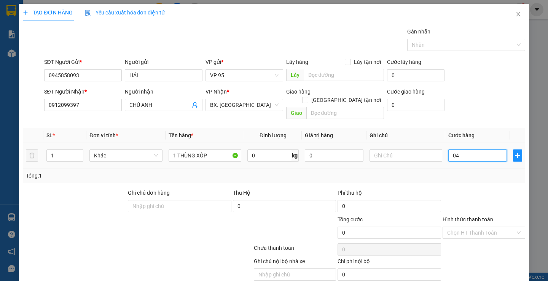
type input "4"
type input "040"
type input "40"
type input "40.000"
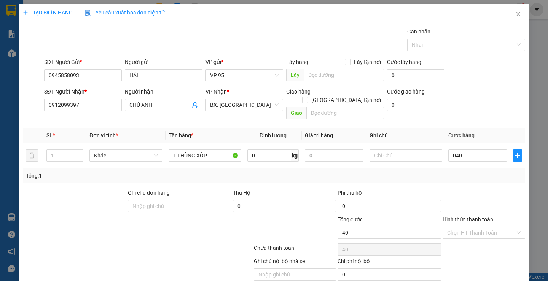
type input "40.000"
click at [469, 178] on div "Transit Pickup Surcharge Ids Transit Deliver Surcharge Ids Transit Deliver Surc…" at bounding box center [274, 162] width 502 height 271
click at [466, 216] on label "Hình thức thanh toán" at bounding box center [467, 219] width 51 height 6
click at [466, 227] on input "Hình thức thanh toán" at bounding box center [481, 232] width 68 height 11
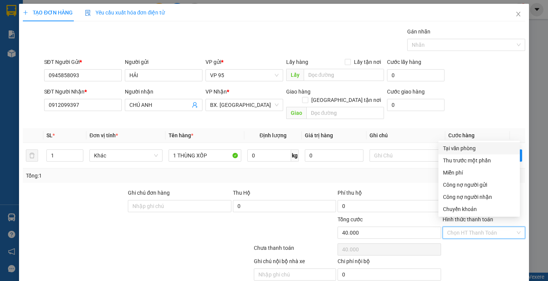
click at [458, 149] on div "Tại văn phòng" at bounding box center [479, 148] width 72 height 8
type input "0"
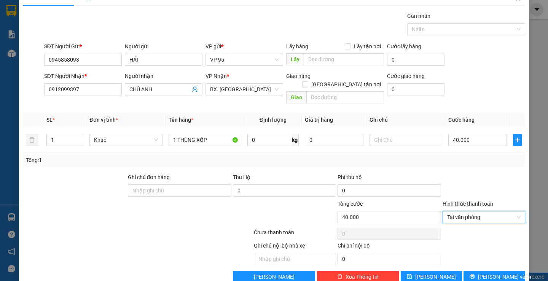
scroll to position [24, 0]
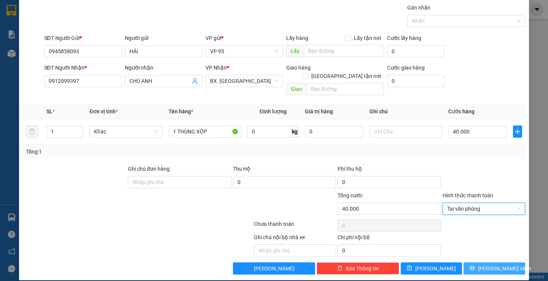
click at [475, 264] on button "[PERSON_NAME] và In" at bounding box center [493, 268] width 61 height 12
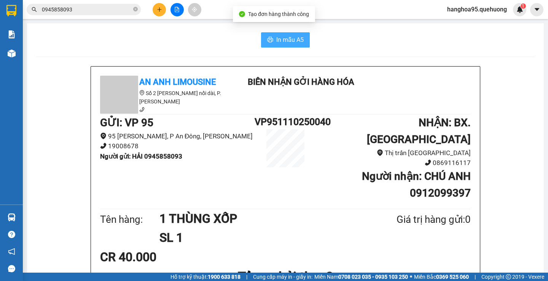
click at [278, 45] on button "In mẫu A5" at bounding box center [285, 39] width 49 height 15
click at [445, 248] on div "CR 40.000" at bounding box center [285, 257] width 370 height 19
click at [95, 35] on div "In mẫu A5" at bounding box center [285, 39] width 498 height 15
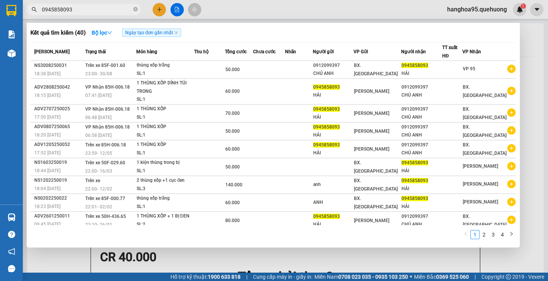
drag, startPoint x: 89, startPoint y: 16, endPoint x: 10, endPoint y: 20, distance: 79.2
click at [0, 17] on section "Kết quả tìm kiếm ( 40 ) Bộ lọc Ngày tạo đơn gần nhất Mã ĐH Trạng thái Món hàng …" at bounding box center [274, 140] width 548 height 281
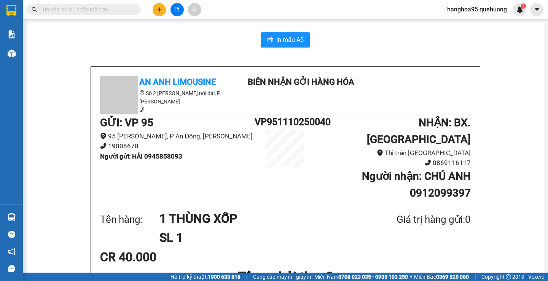
drag, startPoint x: 113, startPoint y: 43, endPoint x: 74, endPoint y: 22, distance: 43.4
click at [112, 43] on div "In mẫu A5" at bounding box center [285, 39] width 498 height 15
click at [59, 11] on input "text" at bounding box center [87, 9] width 90 height 8
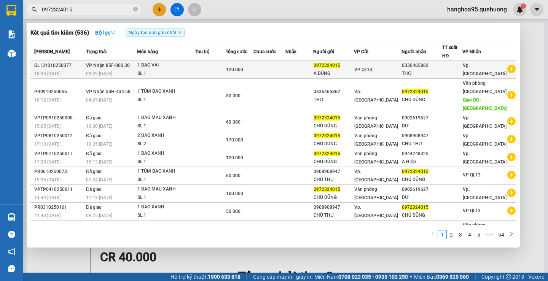
type input "0972324015"
click at [424, 68] on div "0336465862" at bounding box center [422, 66] width 40 height 8
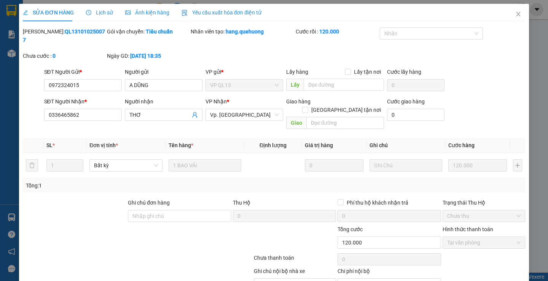
type input "0972324015"
type input "A DŨNG"
type input "0336465862"
type input "THƠ"
type input "0"
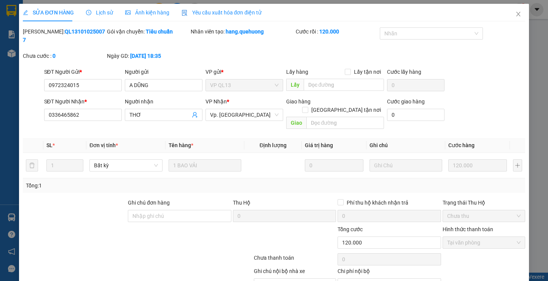
type input "120.000"
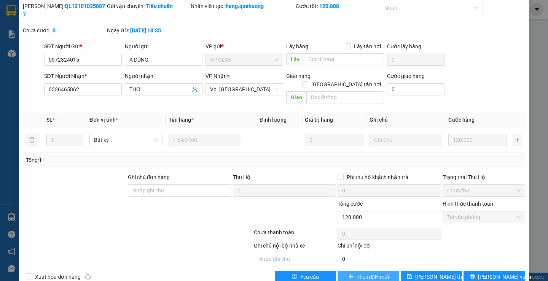
click at [377, 273] on span "Thêm ĐH mới" at bounding box center [372, 277] width 32 height 8
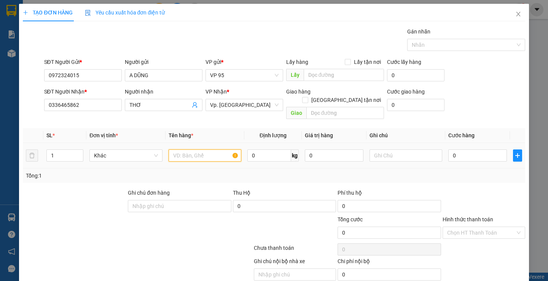
click at [191, 149] on input "text" at bounding box center [204, 155] width 73 height 12
type input "1 BAO XANH"
click at [472, 149] on input "0" at bounding box center [477, 155] width 59 height 12
type input "06"
type input "6"
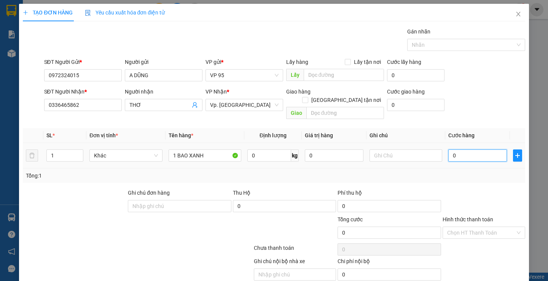
type input "6"
type input "060"
type input "60"
type input "60.000"
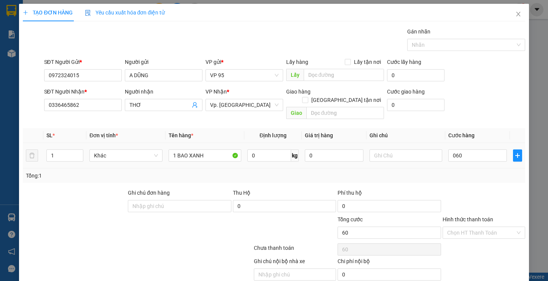
type input "60.000"
click at [459, 191] on div at bounding box center [484, 202] width 84 height 27
click at [455, 216] on label "Hình thức thanh toán" at bounding box center [467, 219] width 51 height 6
click at [455, 227] on input "Hình thức thanh toán" at bounding box center [481, 232] width 68 height 11
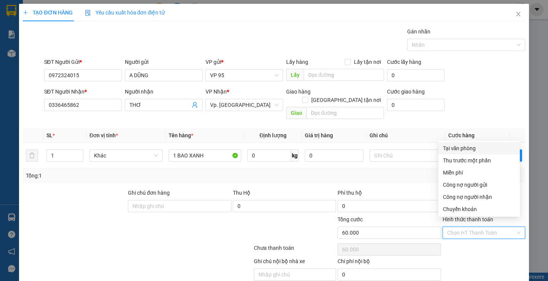
click at [450, 152] on div "Tại văn phòng" at bounding box center [479, 148] width 72 height 8
type input "0"
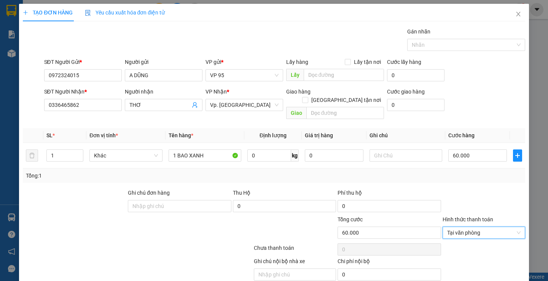
click at [454, 189] on div at bounding box center [484, 202] width 84 height 27
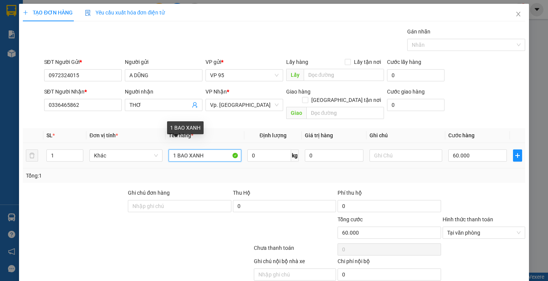
click at [190, 149] on input "1 BAO XANH" at bounding box center [204, 155] width 73 height 12
click at [207, 149] on input "1 BAO XANH" at bounding box center [204, 155] width 73 height 12
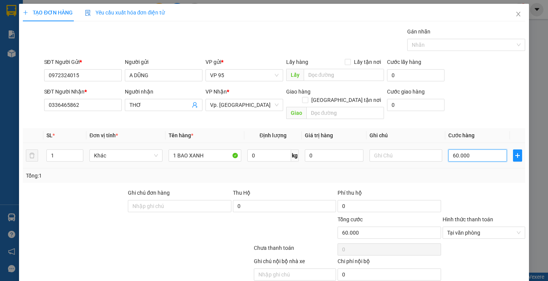
click at [478, 149] on input "60.000" at bounding box center [477, 155] width 59 height 12
type input "8"
type input "80"
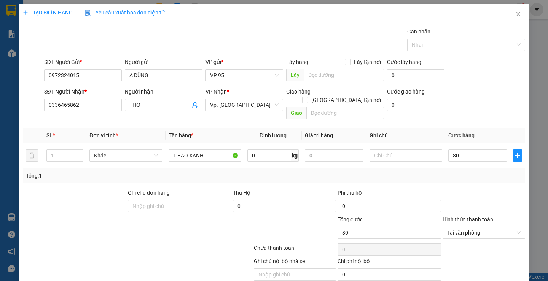
type input "80.000"
click at [485, 172] on div "Tổng: 1" at bounding box center [274, 176] width 496 height 8
click at [463, 189] on div at bounding box center [484, 202] width 84 height 27
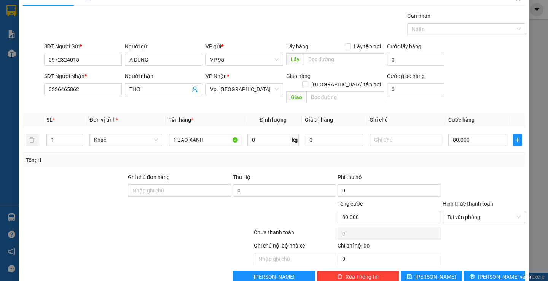
scroll to position [24, 0]
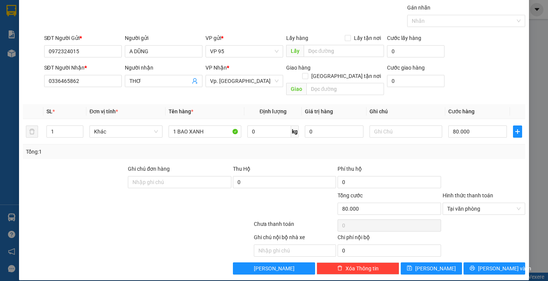
click at [466, 233] on div "Ghi chú nội bộ nhà xe Chi phí nội bộ 0" at bounding box center [273, 245] width 503 height 24
click at [461, 237] on div "Ghi chú nội bộ nhà xe Chi phí nội bộ 0" at bounding box center [273, 245] width 503 height 24
drag, startPoint x: 87, startPoint y: 80, endPoint x: 0, endPoint y: 80, distance: 87.1
click at [0, 80] on div "TẠO ĐƠN HÀNG Yêu cầu xuất hóa đơn điện tử Transit Pickup Surcharge Ids Transit …" at bounding box center [274, 140] width 548 height 281
drag, startPoint x: 486, startPoint y: 225, endPoint x: 487, endPoint y: 240, distance: 15.3
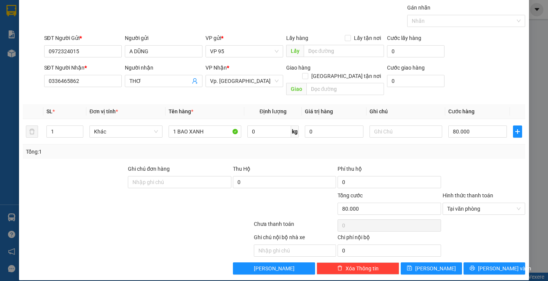
click at [485, 233] on div "Ghi chú nội bộ nhà xe Chi phí nội bộ 0" at bounding box center [273, 245] width 503 height 24
click at [475, 265] on icon "printer" at bounding box center [471, 267] width 5 height 5
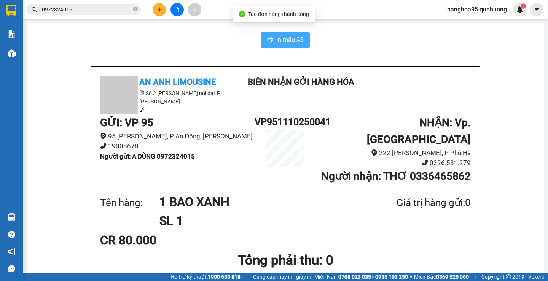
drag, startPoint x: 282, startPoint y: 41, endPoint x: 295, endPoint y: 57, distance: 20.0
click at [282, 42] on span "In mẫu A5" at bounding box center [289, 40] width 27 height 10
click at [213, 211] on h1 "SL 1" at bounding box center [259, 220] width 200 height 19
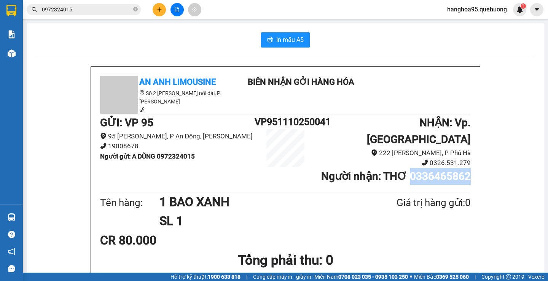
drag, startPoint x: 409, startPoint y: 159, endPoint x: 486, endPoint y: 159, distance: 77.2
copy b "0336465862"
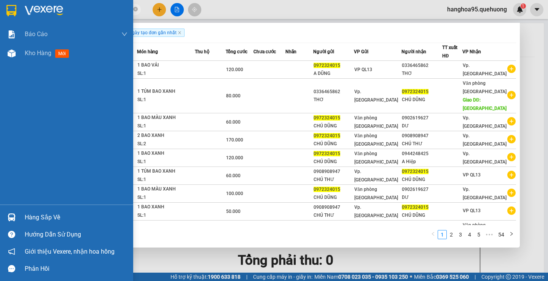
drag, startPoint x: 74, startPoint y: 8, endPoint x: 0, endPoint y: -20, distance: 79.3
click at [0, 0] on html "Kết quả tìm kiếm ( 536 ) Bộ lọc Ngày tạo đơn gần nhất Mã ĐH Trạng thái Món hàng…" at bounding box center [274, 140] width 548 height 281
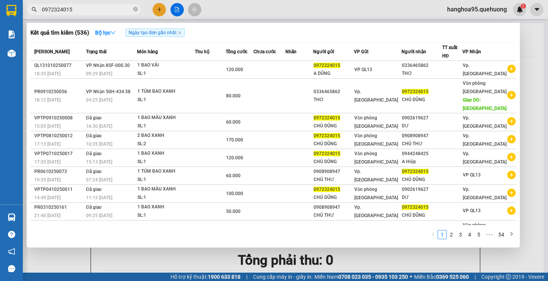
paste input "336465862"
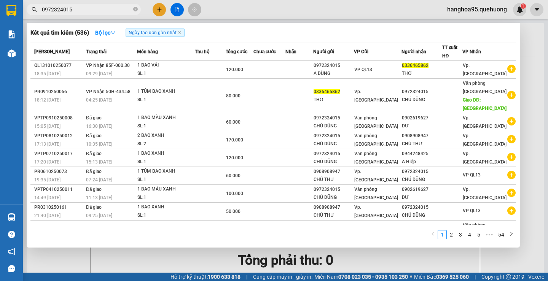
type input "0336465862"
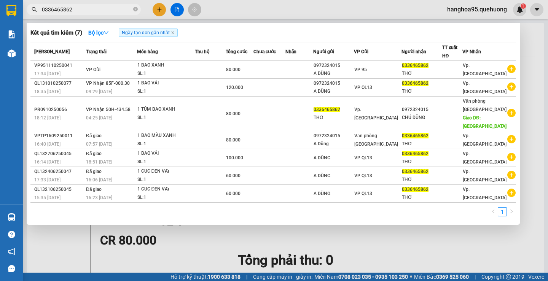
drag, startPoint x: 82, startPoint y: 12, endPoint x: 2, endPoint y: 56, distance: 91.7
click at [0, 54] on section "Kết quả tìm kiếm ( 7 ) Bộ lọc Ngày tạo đơn gần nhất Mã ĐH Trạng thái Món hàng T…" at bounding box center [274, 140] width 548 height 281
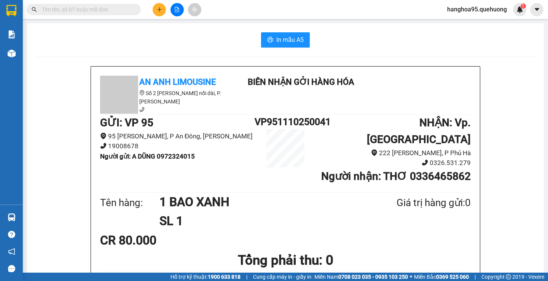
drag, startPoint x: 119, startPoint y: 42, endPoint x: 143, endPoint y: 33, distance: 25.5
click at [119, 42] on div "In mẫu A5" at bounding box center [285, 39] width 498 height 15
click at [97, 12] on input "text" at bounding box center [87, 9] width 90 height 8
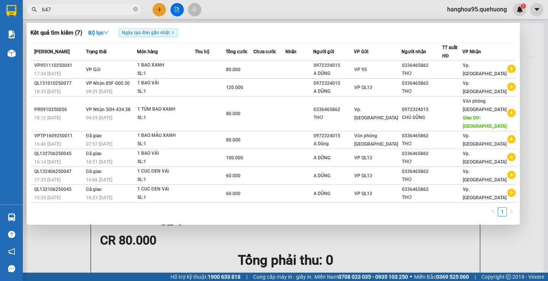
type input "6479"
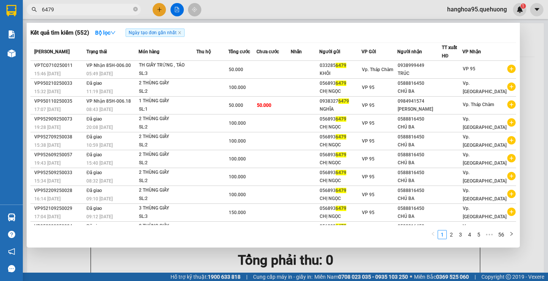
drag, startPoint x: 66, startPoint y: 9, endPoint x: 0, endPoint y: 22, distance: 67.5
click at [0, 22] on section "Kết quả tìm kiếm ( 552 ) Bộ lọc Ngày tạo đơn gần nhất Mã ĐH Trạng thái Món hàng…" at bounding box center [274, 140] width 548 height 281
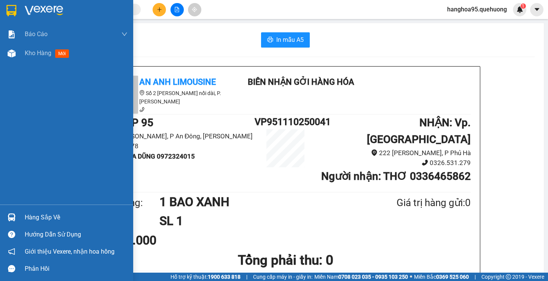
type input "7"
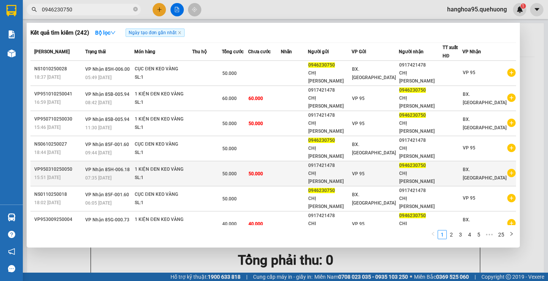
type input "0946230750"
click at [425, 170] on div "CHỊ [PERSON_NAME]" at bounding box center [420, 178] width 43 height 16
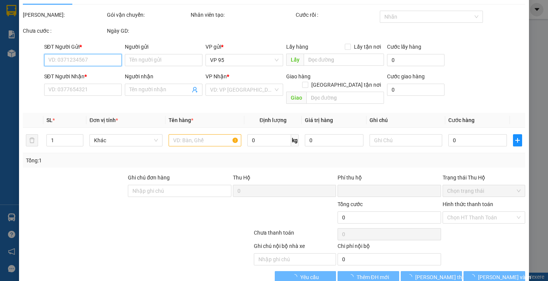
scroll to position [25, 0]
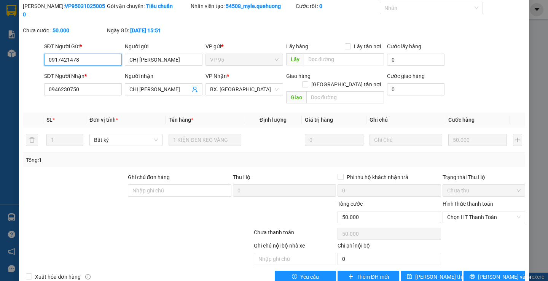
type input "0917421478"
type input "[PERSON_NAME]"
type input "0946230750"
type input "CHỊ [PERSON_NAME]"
type input "0"
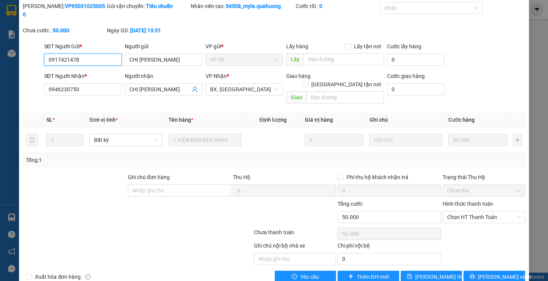
type input "50.000"
click at [360, 273] on span "Thêm ĐH mới" at bounding box center [372, 277] width 32 height 8
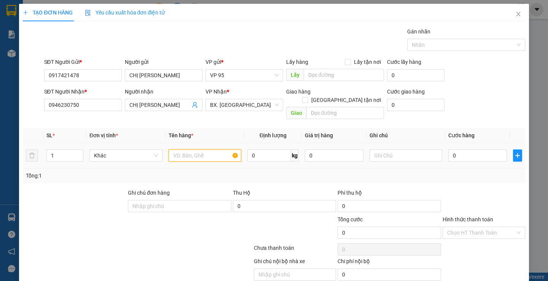
click at [207, 151] on input "text" at bounding box center [204, 155] width 73 height 12
type input "1 KIỆN ĐEN KEO VÀNG"
click at [476, 149] on input "0" at bounding box center [477, 155] width 59 height 12
type input "06"
type input "6"
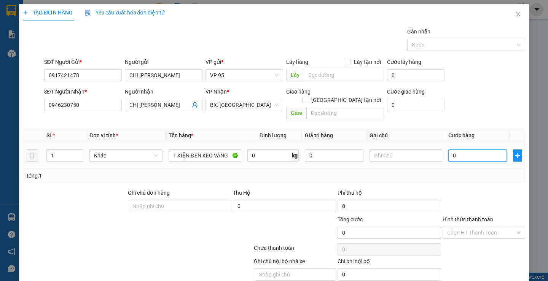
type input "6"
type input "060"
type input "60"
type input "06"
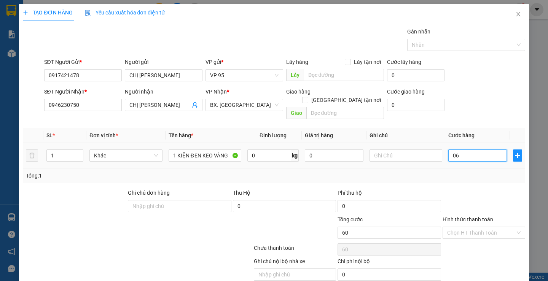
type input "6"
type input "6.000"
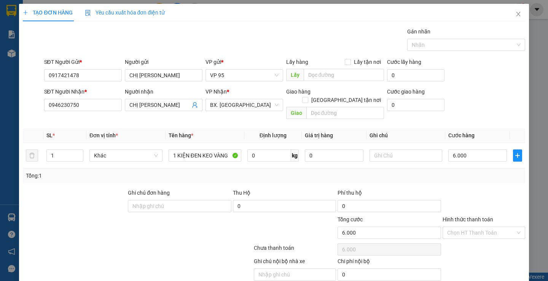
click at [463, 190] on div at bounding box center [484, 202] width 84 height 27
click at [457, 149] on input "6.000" at bounding box center [477, 155] width 59 height 12
type input "5"
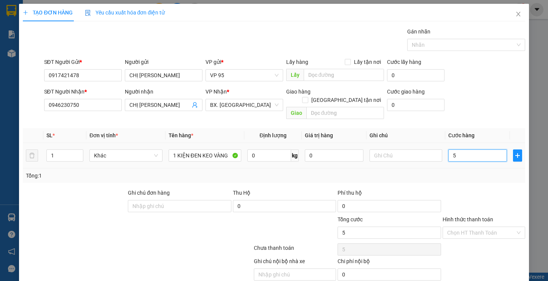
type input "50"
type input "50.000"
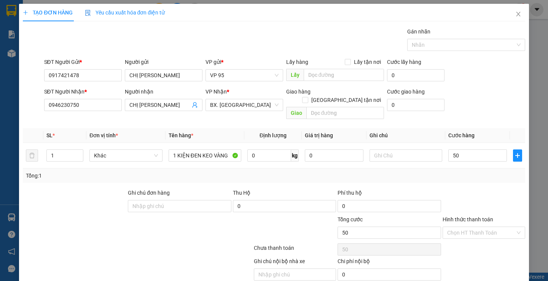
type input "50.000"
click at [466, 191] on div at bounding box center [484, 202] width 84 height 27
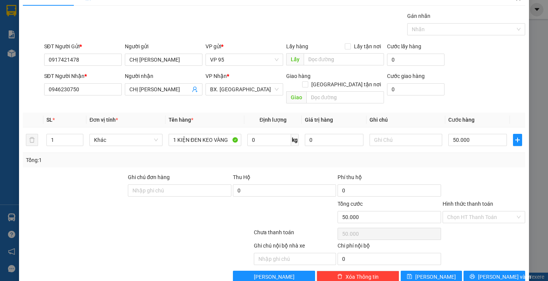
scroll to position [24, 0]
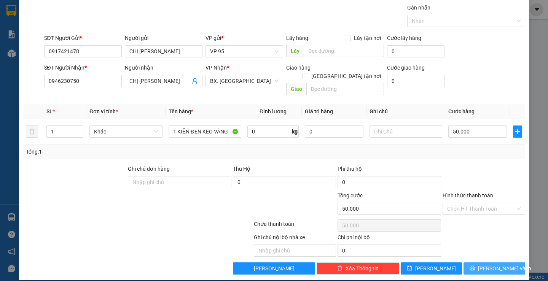
click at [471, 262] on button "[PERSON_NAME] và In" at bounding box center [493, 268] width 61 height 12
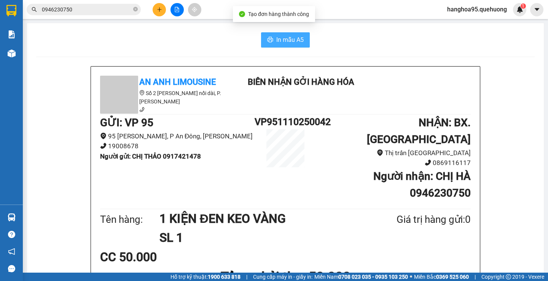
click at [280, 37] on span "In mẫu A5" at bounding box center [289, 40] width 27 height 10
click at [352, 228] on h1 "SL 1" at bounding box center [259, 237] width 200 height 19
click at [79, 37] on div "In mẫu A5" at bounding box center [285, 39] width 498 height 15
drag, startPoint x: 89, startPoint y: 13, endPoint x: 0, endPoint y: 32, distance: 90.5
click at [0, 36] on section "Kết quả tìm kiếm ( 242 ) Bộ lọc Ngày tạo đơn gần nhất Mã ĐH Trạng thái Món hàng…" at bounding box center [274, 140] width 548 height 281
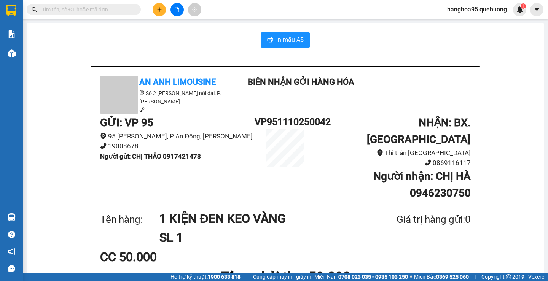
click at [130, 40] on div "In mẫu A5" at bounding box center [285, 39] width 498 height 15
click at [74, 12] on input "text" at bounding box center [87, 9] width 90 height 8
click at [89, 16] on div "Kết quả tìm kiếm ( 242 ) Bộ lọc Ngày tạo đơn gần nhất Mã ĐH Trạng thái Món hàng…" at bounding box center [74, 9] width 148 height 13
click at [159, 8] on icon "plus" at bounding box center [159, 9] width 0 height 4
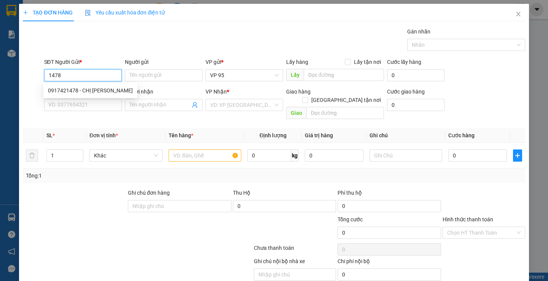
click at [86, 77] on input "1478" at bounding box center [83, 75] width 78 height 12
click at [88, 90] on div "0917421478 - CHỊ THẢO" at bounding box center [90, 90] width 85 height 8
type input "0917421478"
type input "[PERSON_NAME]"
type input "0946230750"
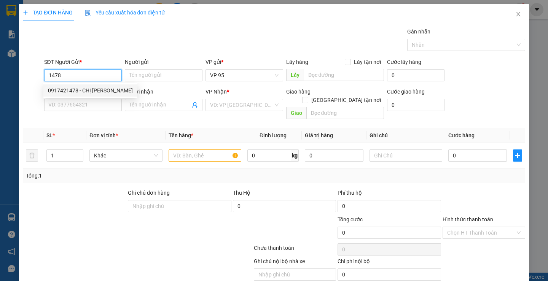
type input "CHỊ [PERSON_NAME]"
type input "50.000"
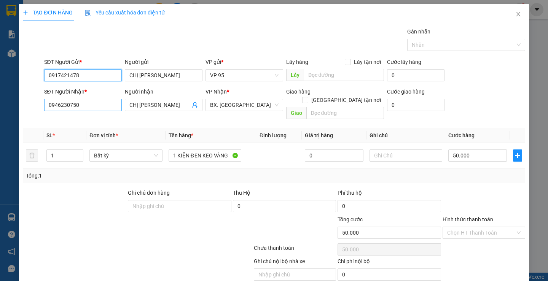
type input "0917421478"
drag, startPoint x: 101, startPoint y: 107, endPoint x: 22, endPoint y: 265, distance: 177.1
click at [0, 246] on div "TẠO ĐƠN HÀNG Yêu cầu xuất hóa đơn điện tử Transit Pickup Surcharge Ids Transit …" at bounding box center [274, 140] width 548 height 281
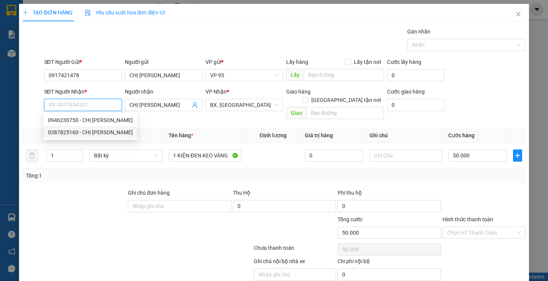
click at [96, 133] on div "0387825160 - CHỊ HUYỀN" at bounding box center [90, 132] width 85 height 8
type input "0387825160"
type input "[PERSON_NAME]"
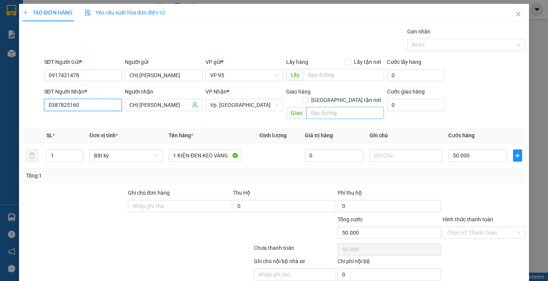
type input "0387825160"
click at [332, 107] on input "text" at bounding box center [345, 113] width 78 height 12
type input "DƯ KHÁNH"
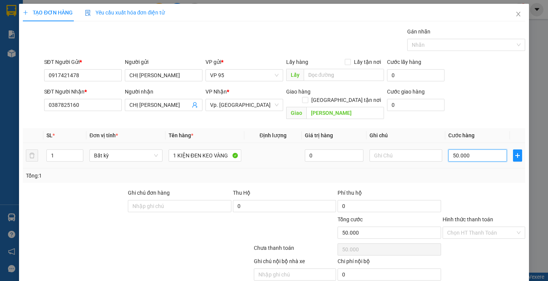
click at [458, 149] on input "50.000" at bounding box center [477, 155] width 59 height 12
type input "0"
type input "3"
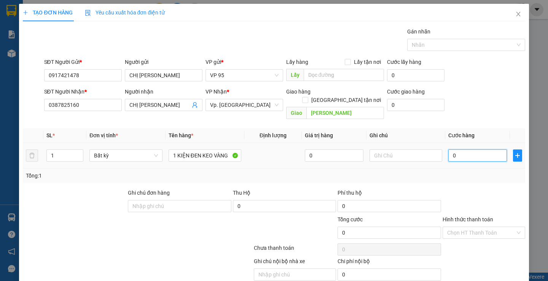
type input "3"
type input "03"
type input "30"
type input "030"
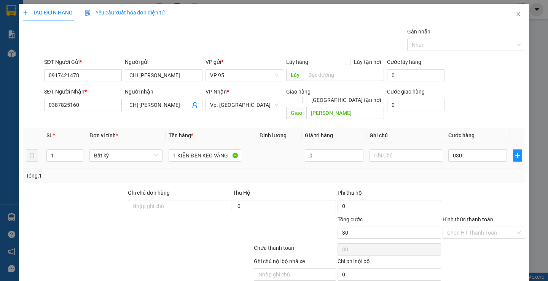
type input "30.000"
drag, startPoint x: 482, startPoint y: 173, endPoint x: 482, endPoint y: 184, distance: 10.3
click at [482, 174] on div "Tổng: 1" at bounding box center [274, 175] width 502 height 14
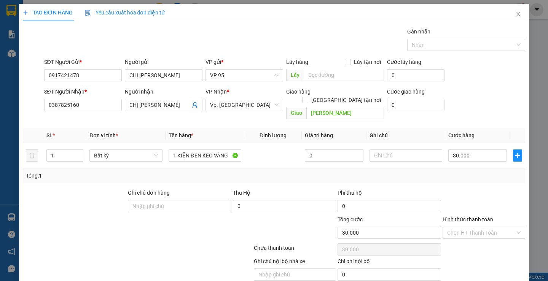
click at [471, 216] on label "Hình thức thanh toán" at bounding box center [467, 219] width 51 height 6
click at [471, 227] on input "Hình thức thanh toán" at bounding box center [481, 232] width 68 height 11
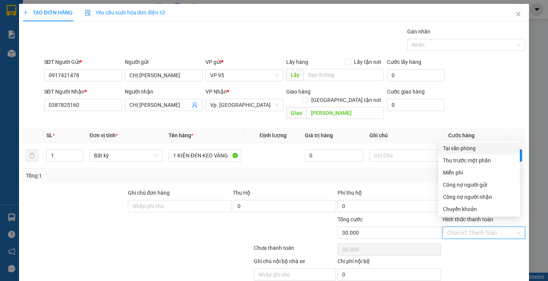
click at [460, 144] on div "Tại văn phòng" at bounding box center [478, 148] width 81 height 12
type input "0"
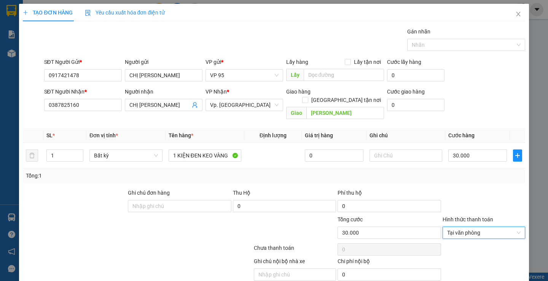
click at [468, 178] on div "Transit Pickup Surcharge Ids Transit Deliver Surcharge Ids Transit Deliver Surc…" at bounding box center [274, 162] width 502 height 271
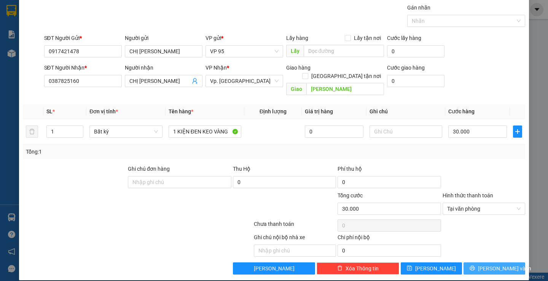
click at [464, 262] on button "[PERSON_NAME] và In" at bounding box center [493, 268] width 61 height 12
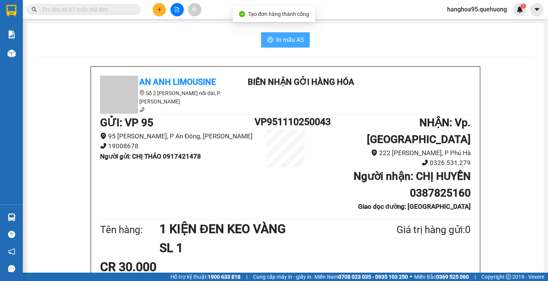
click at [281, 43] on span "In mẫu A5" at bounding box center [289, 40] width 27 height 10
click at [357, 235] on div "Tên hàng: 1 KIỆN ĐEN KEO VÀNG SL 1 Giá trị hàng gửi: 0" at bounding box center [285, 238] width 370 height 38
click at [372, 235] on div "Tên hàng: 1 KIỆN ĐEN KEO VÀNG SL 1 Giá trị hàng gửi: 0" at bounding box center [285, 238] width 370 height 38
click at [62, 10] on input "text" at bounding box center [87, 9] width 90 height 8
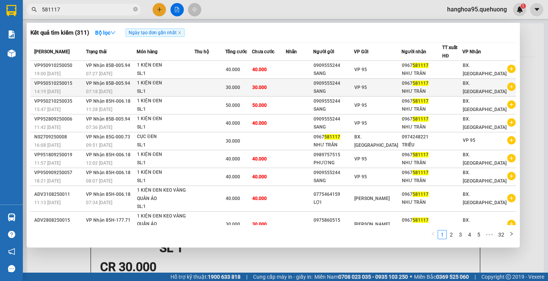
type input "581117"
click at [415, 88] on div "NHƯ TRẦN" at bounding box center [422, 91] width 40 height 8
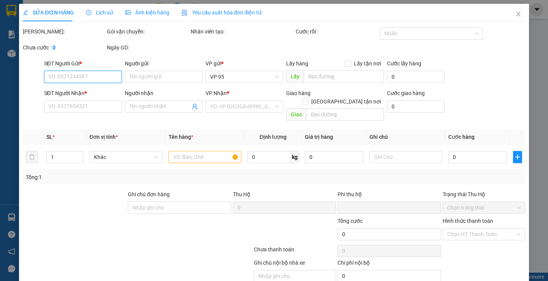
type input "0909555244"
type input "SANG"
type input "0967581117"
type input "NHƯ TRẦN"
type input "0"
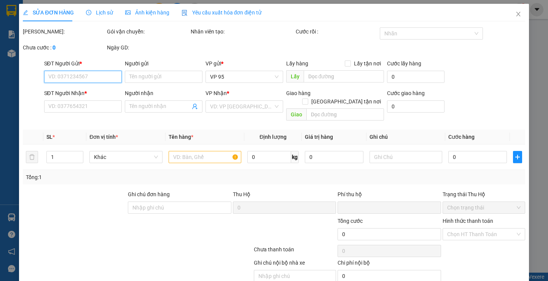
type input "30.000"
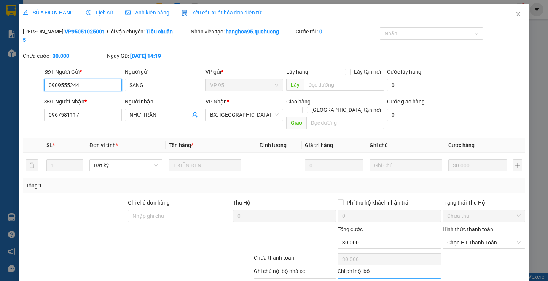
scroll to position [25, 0]
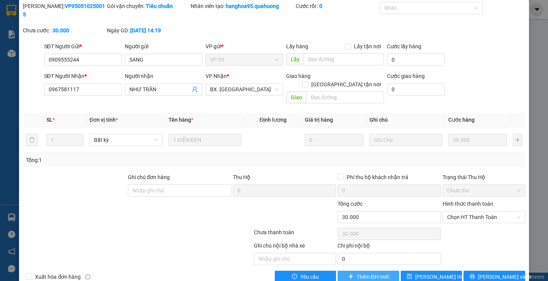
click at [352, 271] on button "Thêm ĐH mới" at bounding box center [367, 277] width 61 height 12
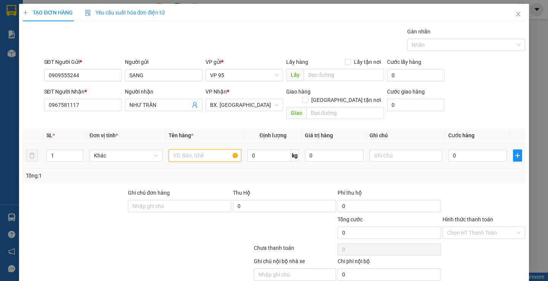
click at [189, 153] on input "text" at bounding box center [204, 155] width 73 height 12
type input "1 KIỆN ĐEN"
click at [470, 149] on input "0" at bounding box center [477, 155] width 59 height 12
type input "03"
type input "3"
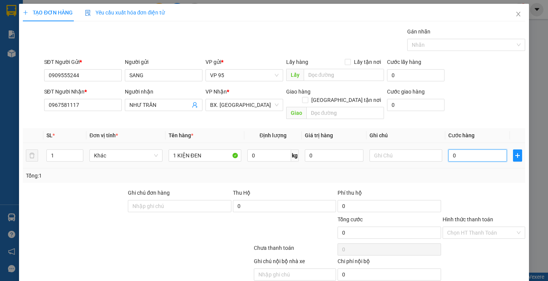
type input "3"
type input "030"
type input "30"
type input "30.000"
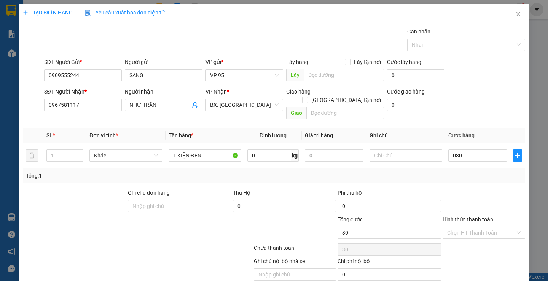
type input "30.000"
click at [475, 173] on div "Tổng: 1" at bounding box center [274, 175] width 502 height 14
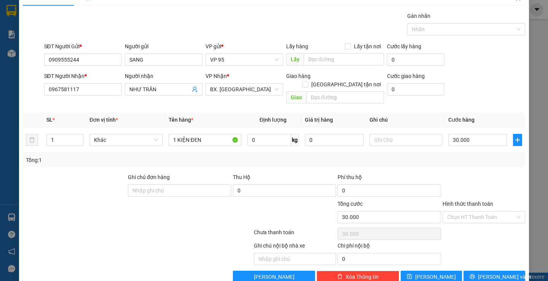
scroll to position [24, 0]
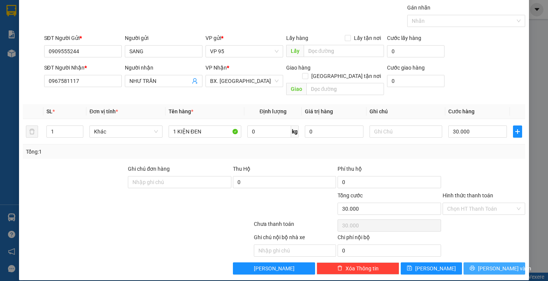
click at [466, 262] on button "[PERSON_NAME] và In" at bounding box center [493, 268] width 61 height 12
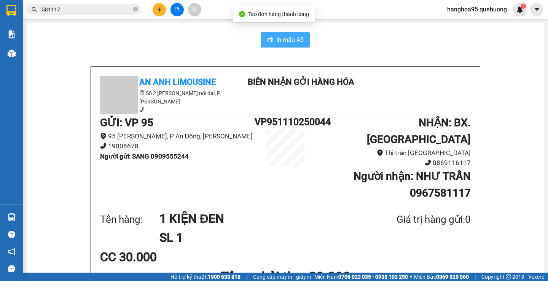
click at [289, 43] on span "In mẫu A5" at bounding box center [289, 40] width 27 height 10
click at [423, 248] on div "CC 30.000" at bounding box center [285, 257] width 370 height 19
click at [394, 267] on h1 "Tổng phải thu: 30.000" at bounding box center [285, 277] width 370 height 21
click at [84, 44] on div "In mẫu A5" at bounding box center [285, 39] width 498 height 15
click at [133, 10] on span "581117" at bounding box center [84, 9] width 114 height 11
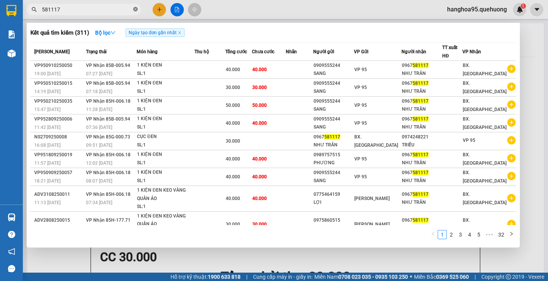
click at [135, 10] on icon "close-circle" at bounding box center [135, 9] width 5 height 5
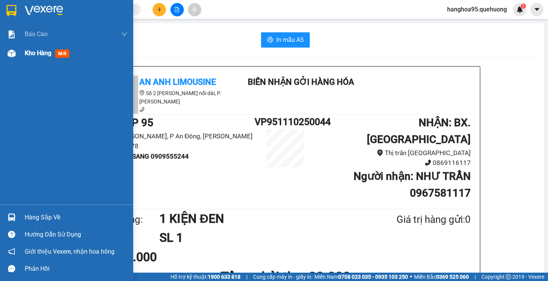
click at [34, 53] on span "Kho hàng" at bounding box center [38, 52] width 27 height 7
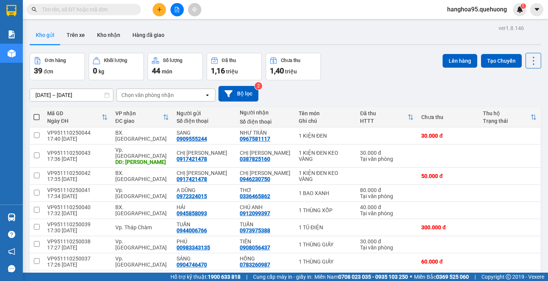
click at [61, 3] on div "Kết quả tìm kiếm ( 311 ) Bộ lọc Ngày tạo đơn gần nhất Mã ĐH Trạng thái Món hàng…" at bounding box center [74, 9] width 148 height 13
click at [52, 11] on input "text" at bounding box center [87, 9] width 90 height 8
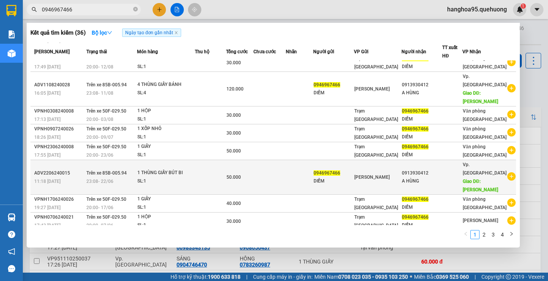
scroll to position [56, 0]
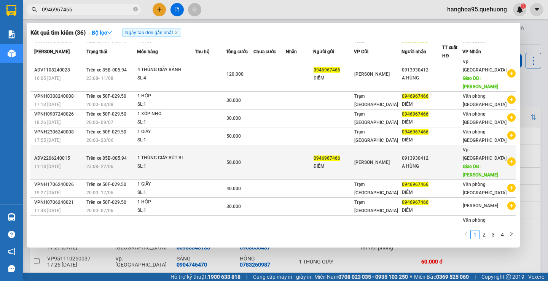
type input "0946967466"
click at [430, 162] on div "A HÙNG" at bounding box center [422, 166] width 40 height 8
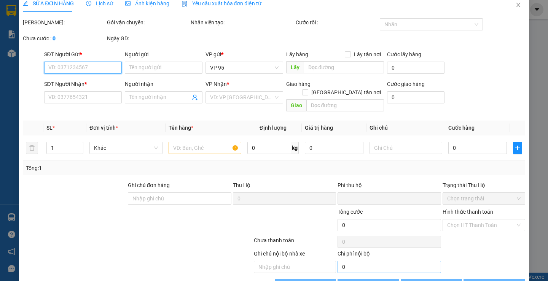
scroll to position [25, 0]
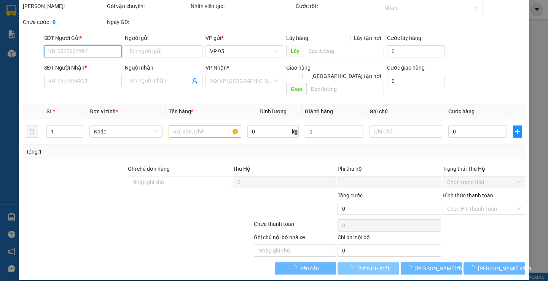
type input "0946967466"
type input "DIỄM"
type input "0913930412"
type input "A HÙNG"
type input "DƯ KHÁNH"
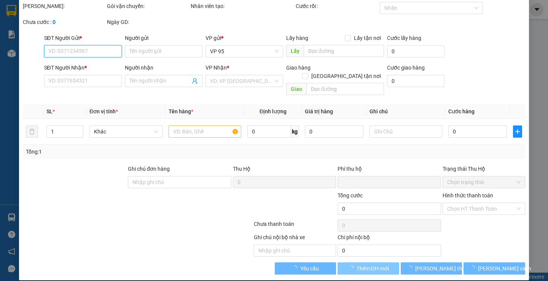
type input "0"
type input "50.000"
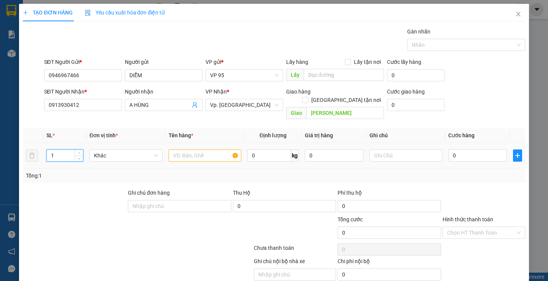
drag, startPoint x: 57, startPoint y: 150, endPoint x: 74, endPoint y: 134, distance: 23.1
click at [57, 151] on input "1" at bounding box center [65, 155] width 36 height 11
click at [0, 105] on div "TẠO ĐƠN HÀNG Yêu cầu xuất hóa đơn điện tử Transit Pickup Surcharge Ids Transit …" at bounding box center [274, 140] width 548 height 281
click at [181, 149] on input "text" at bounding box center [204, 155] width 73 height 12
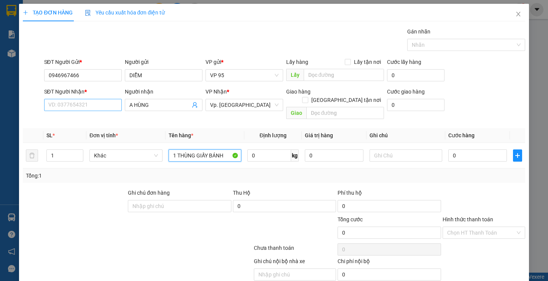
type input "1 THÙNG GIẤY BÁNH"
click at [82, 103] on input "SĐT Người Nhận *" at bounding box center [83, 105] width 78 height 12
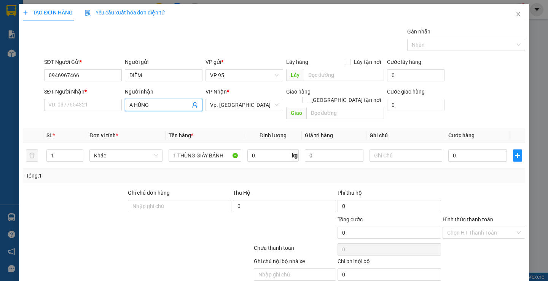
drag, startPoint x: 168, startPoint y: 104, endPoint x: 0, endPoint y: 112, distance: 168.3
click at [0, 112] on div "TẠO ĐƠN HÀNG Yêu cầu xuất hóa đơn điện tử Transit Pickup Surcharge Ids Transit …" at bounding box center [274, 140] width 548 height 281
drag, startPoint x: 48, startPoint y: 100, endPoint x: 57, endPoint y: 107, distance: 11.8
click at [47, 102] on input "SĐT Người Nhận *" at bounding box center [83, 105] width 78 height 12
click at [59, 106] on input "SĐT Người Nhận *" at bounding box center [83, 105] width 78 height 12
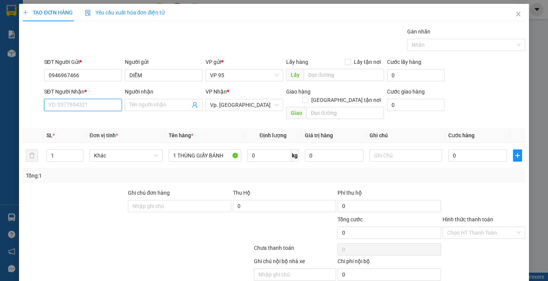
click at [59, 106] on input "SĐT Người Nhận *" at bounding box center [83, 105] width 78 height 12
click at [59, 103] on input "SĐT Người Nhận *" at bounding box center [83, 105] width 78 height 12
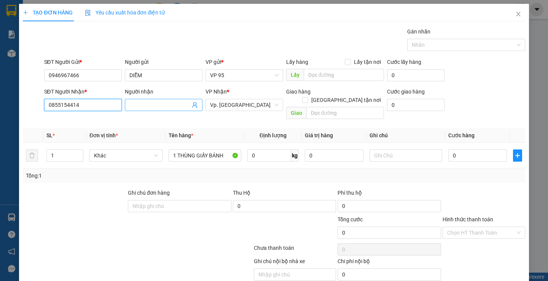
type input "0855154414"
click at [143, 102] on input "Người nhận" at bounding box center [159, 105] width 61 height 8
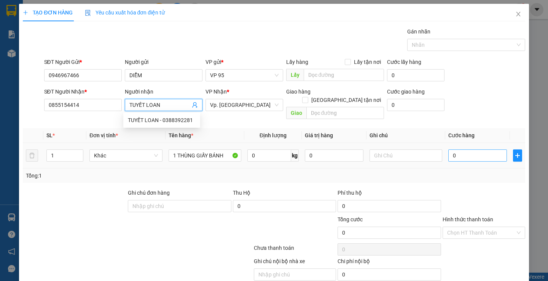
type input "TUYẾT LOAN"
click at [485, 149] on input "0" at bounding box center [477, 155] width 59 height 12
type input "03"
type input "3"
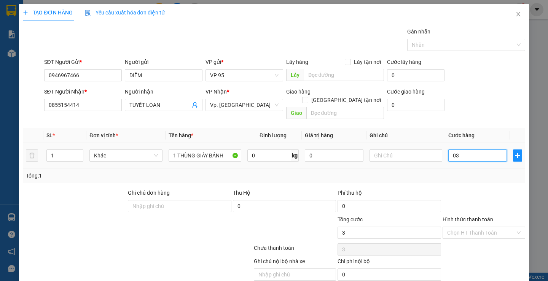
type input "030"
type input "30"
type input "30.000"
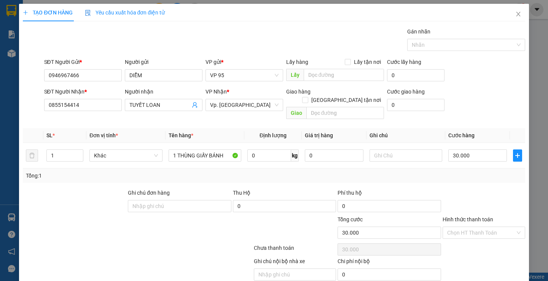
click at [473, 173] on div "Tổng: 1" at bounding box center [274, 175] width 502 height 14
click at [456, 216] on label "Hình thức thanh toán" at bounding box center [467, 219] width 51 height 6
click at [456, 227] on input "Hình thức thanh toán" at bounding box center [481, 232] width 68 height 11
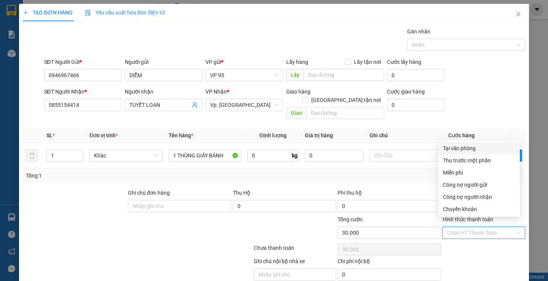
click at [458, 148] on div "Tại văn phòng" at bounding box center [479, 148] width 72 height 8
type input "0"
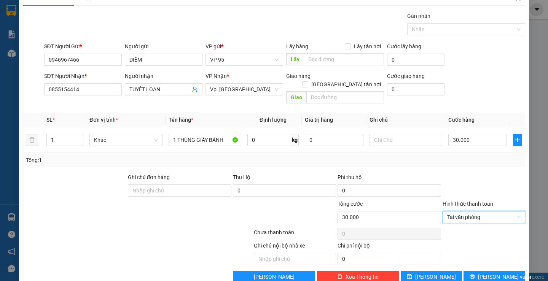
scroll to position [24, 0]
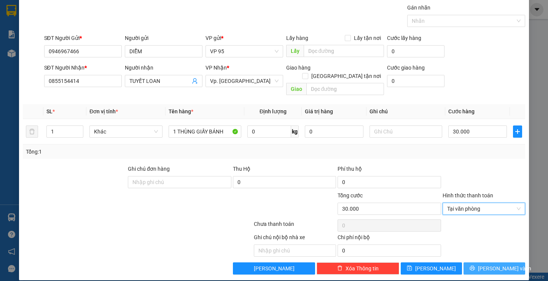
click at [464, 262] on button "[PERSON_NAME] và In" at bounding box center [493, 268] width 61 height 12
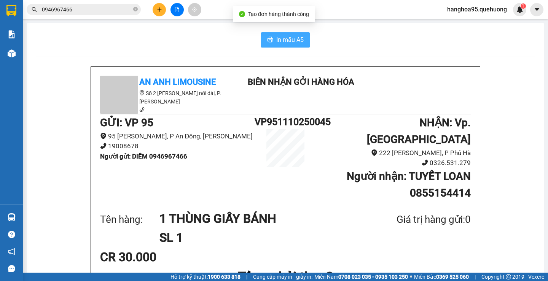
click at [295, 42] on span "In mẫu A5" at bounding box center [289, 40] width 27 height 10
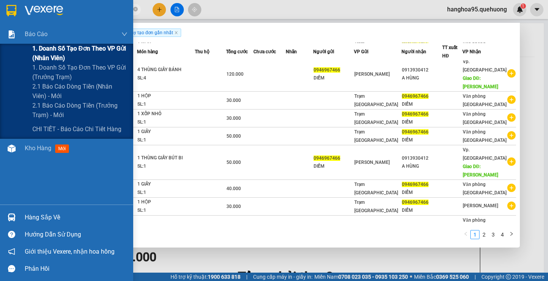
drag, startPoint x: 94, startPoint y: 9, endPoint x: 0, endPoint y: 47, distance: 101.8
click at [0, 47] on section "Kết quả tìm kiếm ( 36 ) Bộ lọc Ngày tạo đơn gần nhất Mã ĐH Trạng thái Món hàng …" at bounding box center [274, 140] width 548 height 281
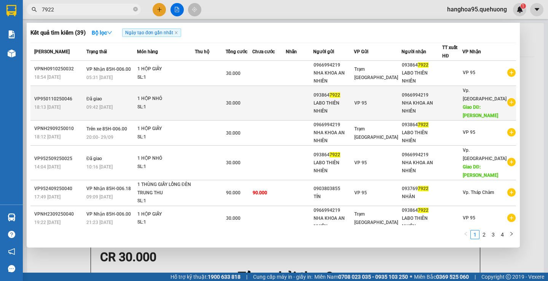
type input "7922"
click at [423, 102] on div "NHA KHOA AN NHIÊN" at bounding box center [422, 107] width 40 height 16
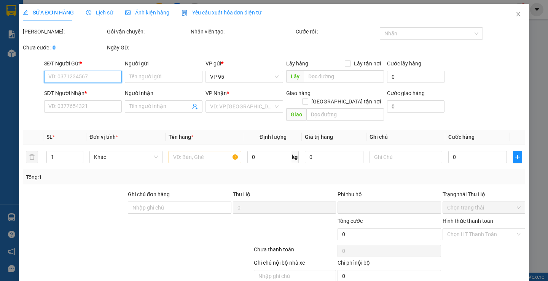
type input "0938647922"
type input "LABO THIÊN NHIÊN"
type input "0966994219"
type input "NHA KHOA AN NHIÊN"
type input "DƯ KHÁNH"
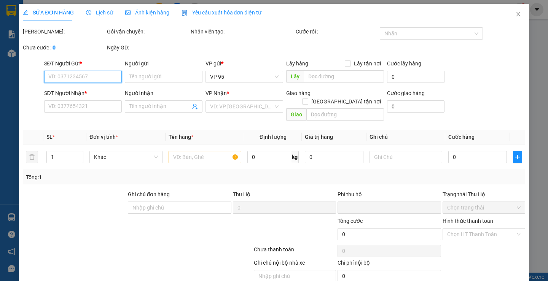
type input "0"
type input "30.000"
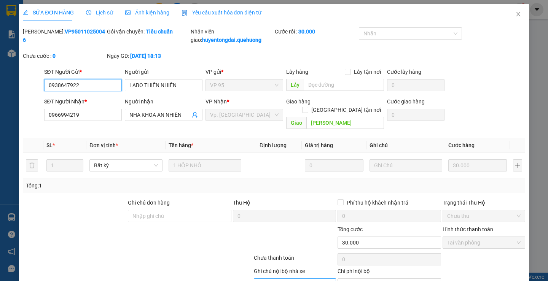
scroll to position [34, 0]
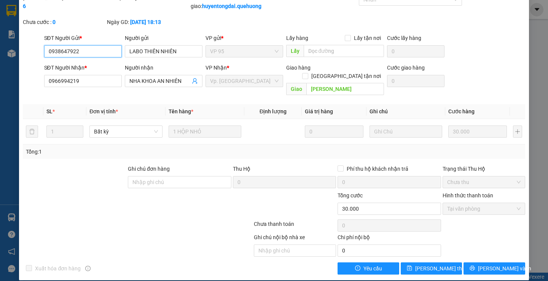
drag, startPoint x: 94, startPoint y: 54, endPoint x: 0, endPoint y: 54, distance: 93.6
click at [0, 54] on div "SỬA ĐƠN HÀNG Lịch sử Ảnh kiện hàng Yêu cầu xuất hóa đơn điện tử Total Paid Fee …" at bounding box center [274, 140] width 548 height 281
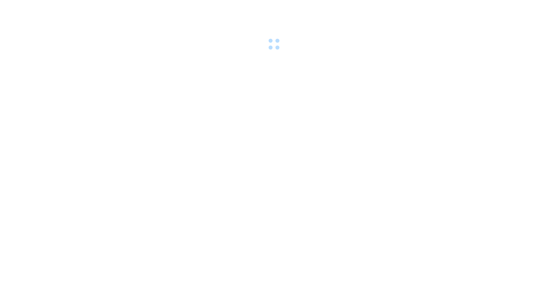
drag, startPoint x: 0, startPoint y: 0, endPoint x: 76, endPoint y: 0, distance: 76.4
click at [76, 9] on div at bounding box center [274, 26] width 548 height 52
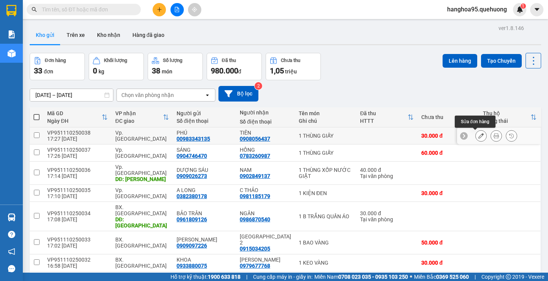
click at [478, 136] on icon at bounding box center [480, 135] width 5 height 5
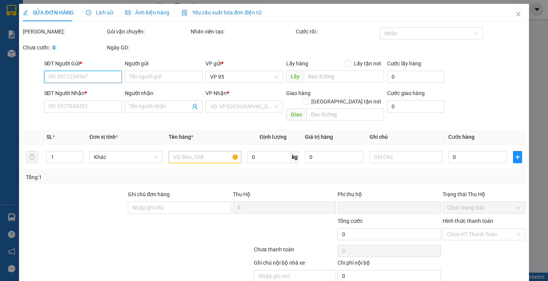
type input "00983343135"
type input "PHÚ"
type input "0908056437"
type input "TIÊN"
type input "0"
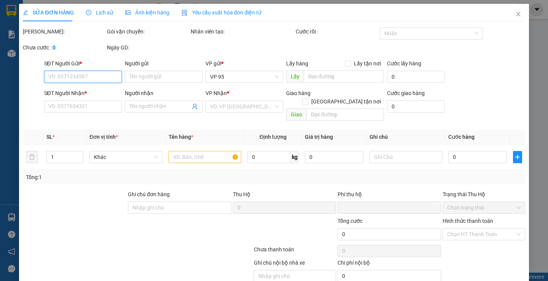
type input "30.000"
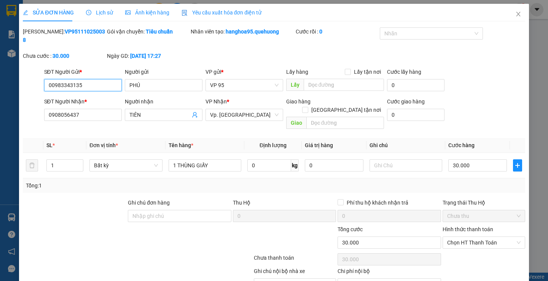
scroll to position [25, 0]
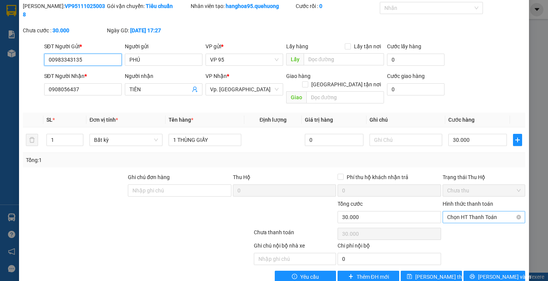
click at [459, 211] on span "Chọn HT Thanh Toán" at bounding box center [483, 216] width 73 height 11
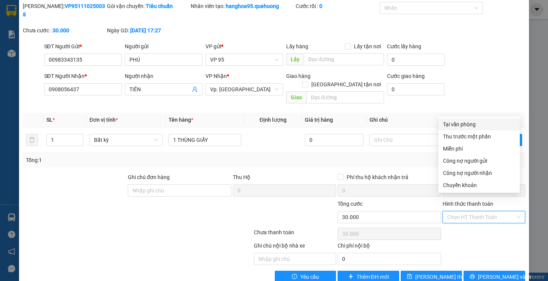
click at [451, 128] on div "Tại văn phòng" at bounding box center [479, 124] width 72 height 8
type input "0"
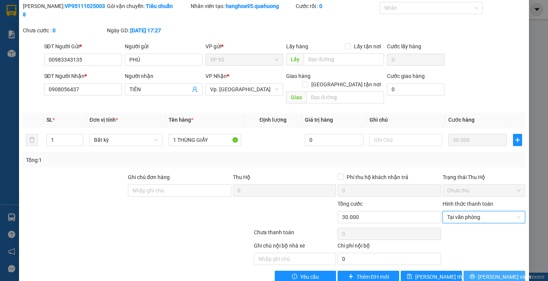
click at [469, 271] on button "[PERSON_NAME] và In" at bounding box center [493, 277] width 61 height 12
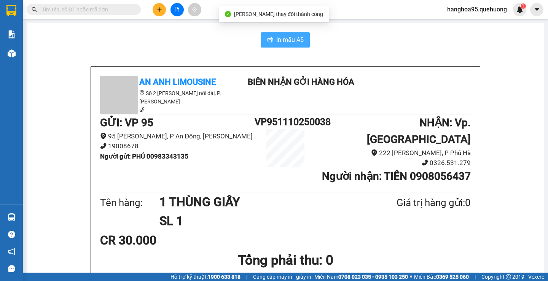
click at [276, 46] on button "In mẫu A5" at bounding box center [285, 39] width 49 height 15
click at [407, 231] on div "CR 30.000" at bounding box center [285, 240] width 370 height 19
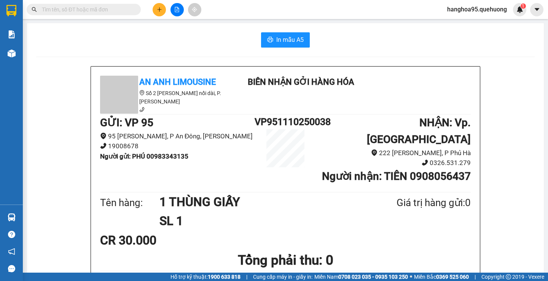
drag, startPoint x: 73, startPoint y: 51, endPoint x: 57, endPoint y: 4, distance: 49.7
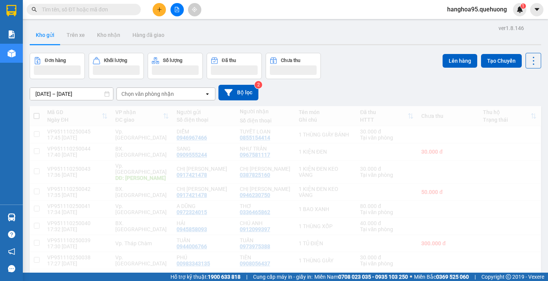
click at [164, 7] on button at bounding box center [159, 9] width 13 height 13
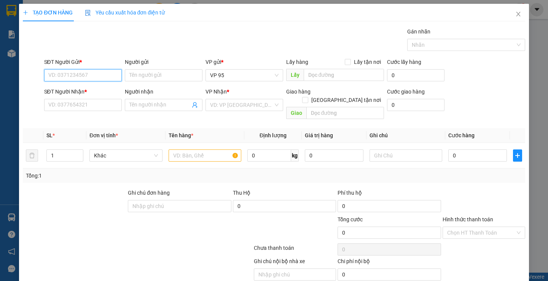
click at [63, 71] on input "SĐT Người Gửi *" at bounding box center [83, 75] width 78 height 12
paste input "0938647922"
type input "0938647922"
click at [89, 88] on div "0938647922 - LABO THIÊN NHIÊN" at bounding box center [88, 90] width 81 height 8
type input "LABO THIÊN NHIÊN"
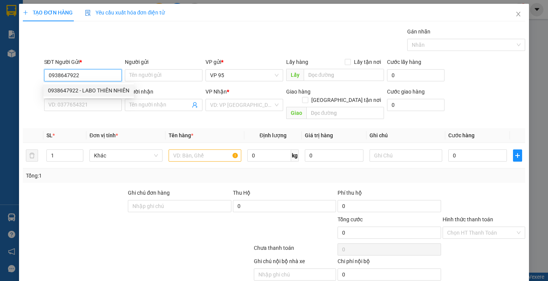
type input "0966994219"
type input "NHA KHOA AN NHIÊN"
type input "[PERSON_NAME]"
type input "30.000"
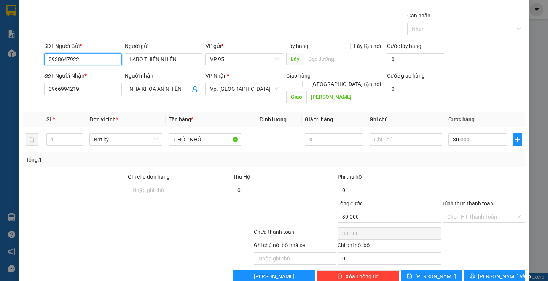
scroll to position [24, 0]
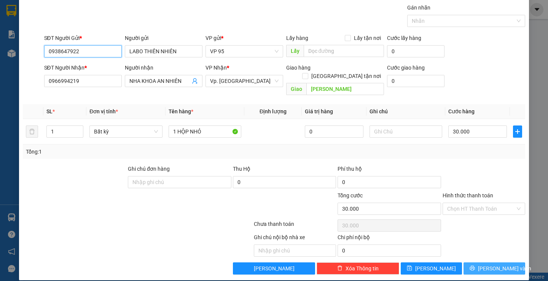
type input "0938647922"
click at [468, 262] on button "[PERSON_NAME] và In" at bounding box center [493, 268] width 61 height 12
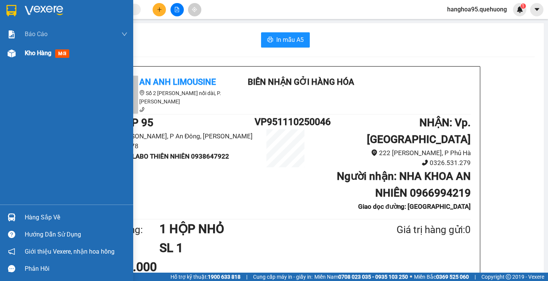
click at [34, 57] on div "Kho hàng mới" at bounding box center [49, 53] width 48 height 10
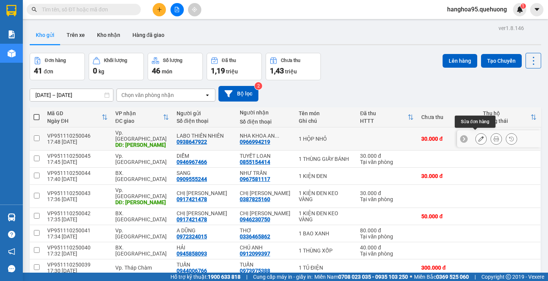
click at [480, 137] on button at bounding box center [480, 138] width 11 height 13
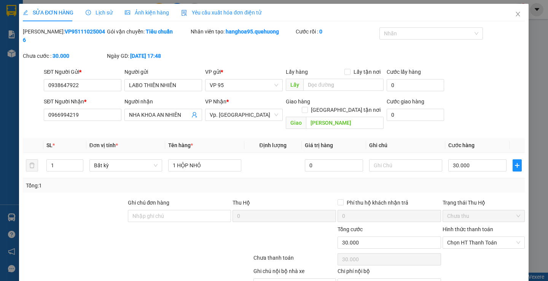
type input "0938647922"
type input "LABO THIÊN NHIÊN"
type input "0966994219"
type input "NHA KHOA AN NHIÊN"
type input "DƯ KHÁNH"
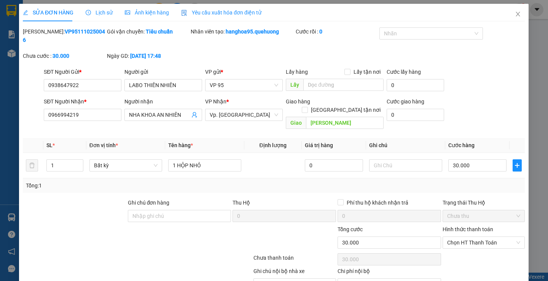
type input "0"
type input "30.000"
click at [463, 237] on span "Chọn HT Thanh Toán" at bounding box center [483, 242] width 73 height 11
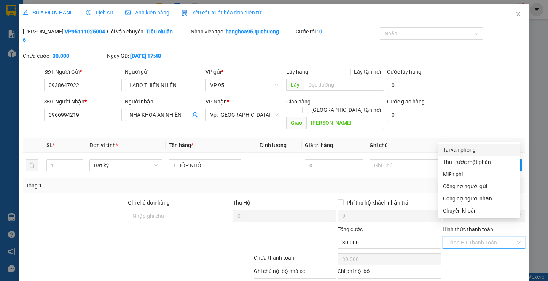
click at [460, 149] on div "Tại văn phòng" at bounding box center [479, 150] width 72 height 8
type input "0"
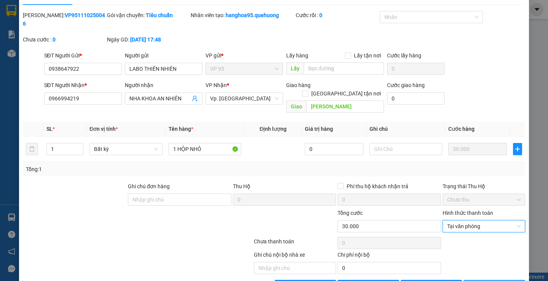
scroll to position [25, 0]
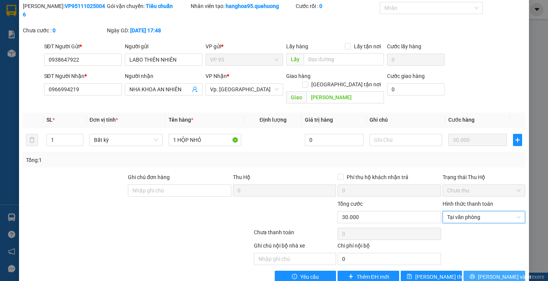
click at [466, 271] on button "[PERSON_NAME] và In" at bounding box center [493, 277] width 61 height 12
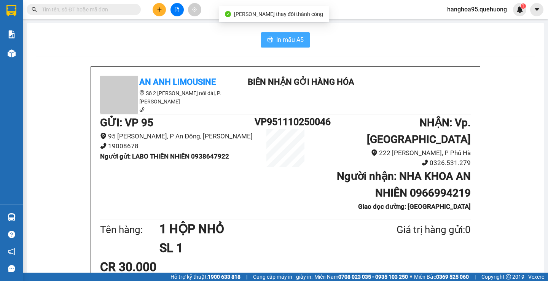
click at [288, 42] on span "In mẫu A5" at bounding box center [289, 40] width 27 height 10
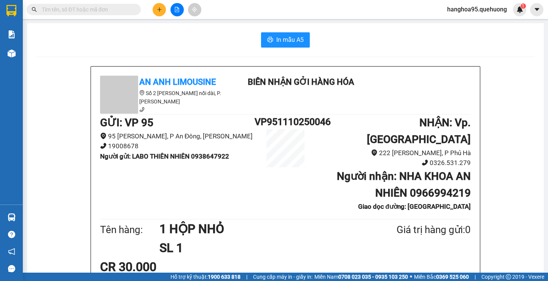
click at [414, 240] on div "Tên hàng: 1 HỘP NHỎ SL 1 Giá trị hàng gửi: 0" at bounding box center [285, 238] width 370 height 38
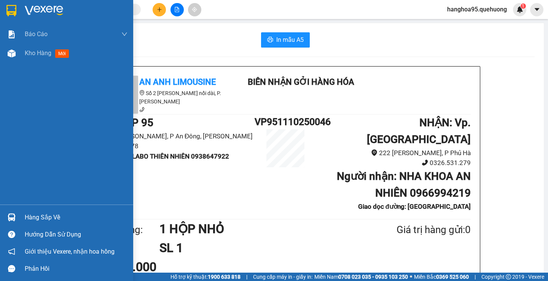
click at [27, 53] on span "Kho hàng" at bounding box center [38, 52] width 27 height 7
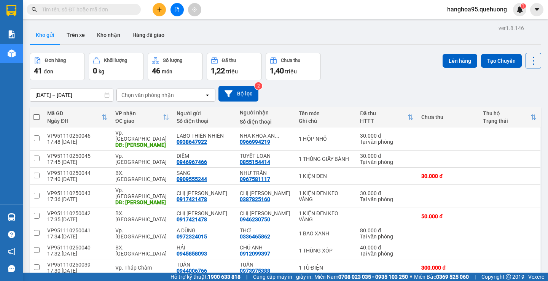
click at [62, 14] on span at bounding box center [84, 9] width 114 height 11
click at [63, 6] on input "text" at bounding box center [87, 9] width 90 height 8
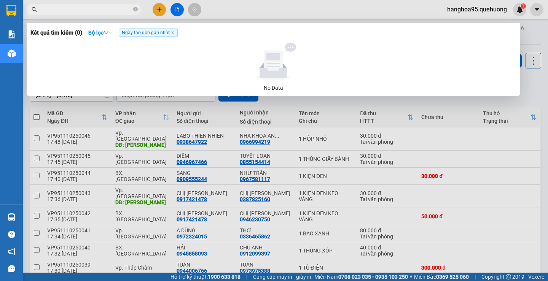
click at [61, 8] on input "text" at bounding box center [87, 9] width 90 height 8
click at [87, 9] on input "0972778802" at bounding box center [87, 9] width 90 height 8
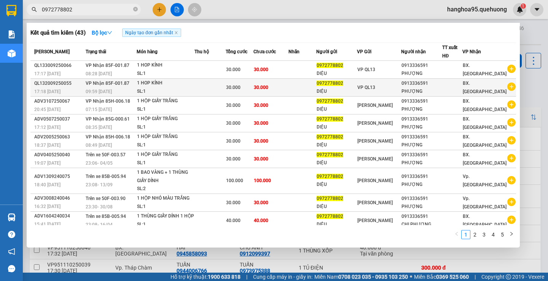
type input "0972778802"
click at [423, 88] on div "PHƯỢNG" at bounding box center [421, 91] width 40 height 8
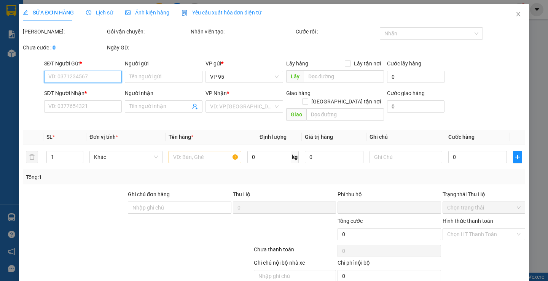
type input "0972778802"
type input "DIỆU"
type input "0913336591"
type input "PHƯỢNG"
type input "0"
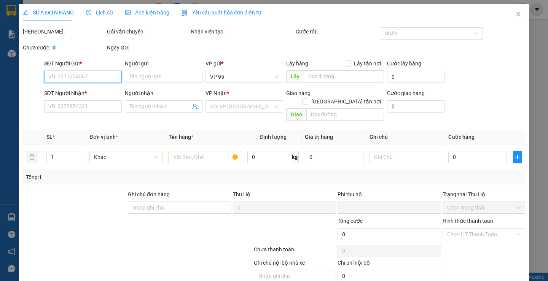
type input "30.000"
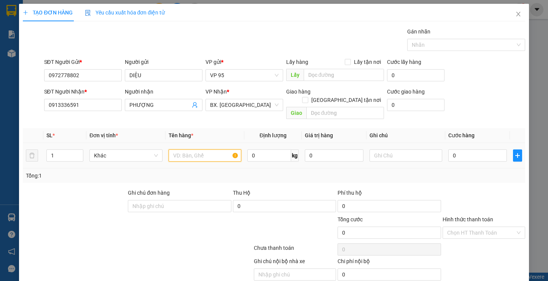
click at [187, 149] on input "text" at bounding box center [204, 155] width 73 height 12
type input "1 HỘP NHỎ TRẮNG"
click at [485, 151] on input "0" at bounding box center [477, 155] width 59 height 12
type input "03"
type input "3"
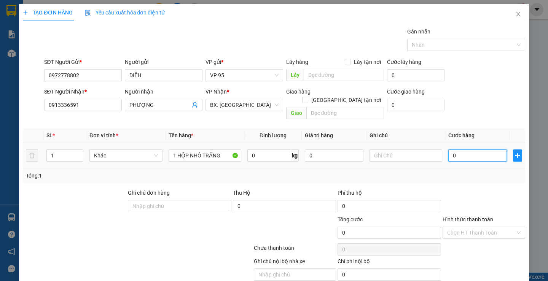
type input "3"
type input "030"
type input "30"
click at [485, 178] on div "Transit Pickup Surcharge Ids Transit Deliver Surcharge Ids Transit Deliver Surc…" at bounding box center [274, 162] width 502 height 271
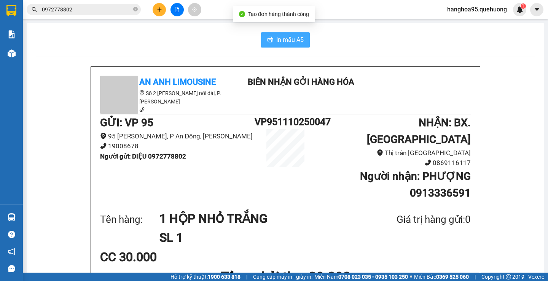
click at [283, 41] on span "In mẫu A5" at bounding box center [289, 40] width 27 height 10
click at [395, 248] on div "CC 30.000" at bounding box center [285, 257] width 370 height 19
click at [224, 228] on h1 "SL 1" at bounding box center [259, 237] width 200 height 19
click at [247, 228] on h1 "SL 1" at bounding box center [259, 237] width 200 height 19
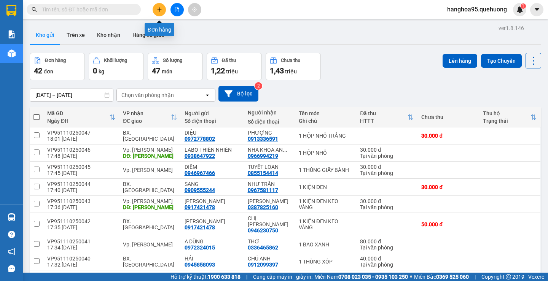
click at [159, 12] on button at bounding box center [159, 9] width 13 height 13
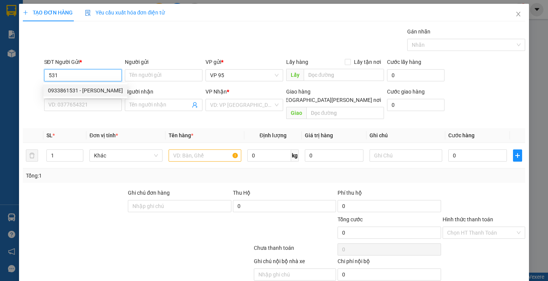
click at [75, 90] on div "0933861531 - [PERSON_NAME]" at bounding box center [85, 90] width 75 height 8
type input "0933861531"
type input "ANH KIÊN"
type input "0888101739"
type input "A SANG"
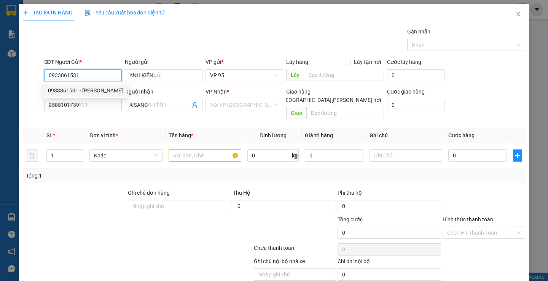
type input "30.000"
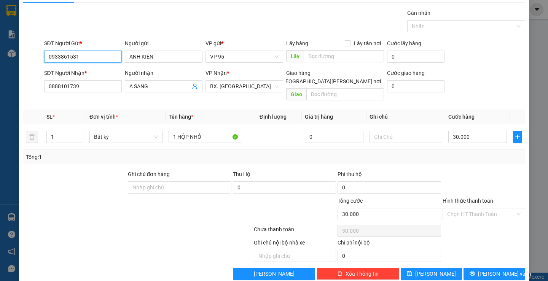
scroll to position [24, 0]
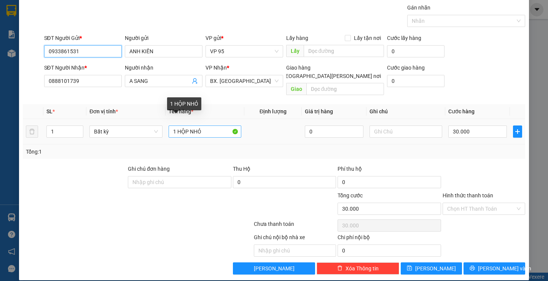
type input "0933861531"
drag, startPoint x: 178, startPoint y: 125, endPoint x: 355, endPoint y: 154, distance: 179.6
click at [355, 154] on div "Transit Pickup Surcharge Ids Transit Deliver Surcharge Ids Transit Deliver Surc…" at bounding box center [274, 138] width 502 height 271
type input "1 THÙNG GIẤY"
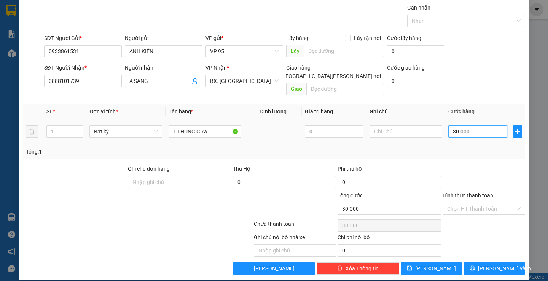
click at [460, 126] on input "30.000" at bounding box center [477, 132] width 59 height 12
type input "0"
type input "4"
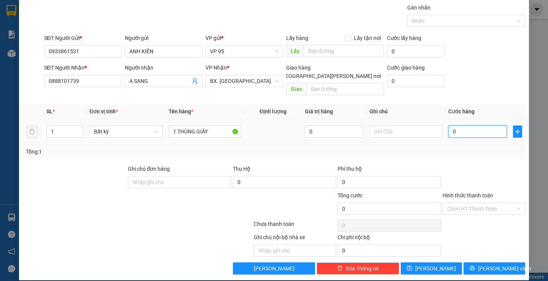
type input "4"
type input "04"
type input "40"
type input "040"
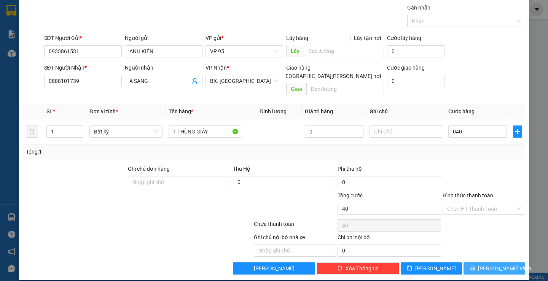
type input "40.000"
click at [471, 262] on button "[PERSON_NAME] và In" at bounding box center [493, 268] width 61 height 12
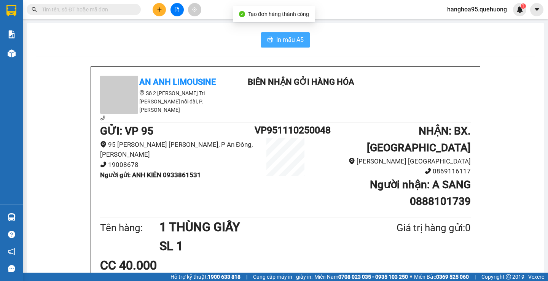
click at [287, 43] on span "In mẫu A5" at bounding box center [289, 40] width 27 height 10
drag, startPoint x: 82, startPoint y: 37, endPoint x: 79, endPoint y: 25, distance: 13.0
click at [82, 37] on div "In mẫu A5" at bounding box center [285, 39] width 498 height 15
click at [76, 13] on input "text" at bounding box center [87, 9] width 90 height 8
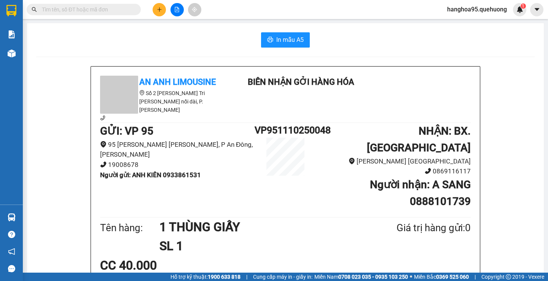
click at [62, 14] on span at bounding box center [84, 9] width 114 height 11
click at [65, 11] on input "text" at bounding box center [87, 9] width 90 height 8
click at [52, 34] on div "In mẫu A5" at bounding box center [285, 39] width 498 height 15
click at [56, 11] on input "text" at bounding box center [87, 9] width 90 height 8
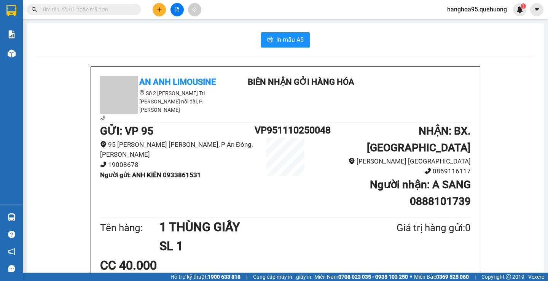
click at [56, 11] on input "text" at bounding box center [87, 9] width 90 height 8
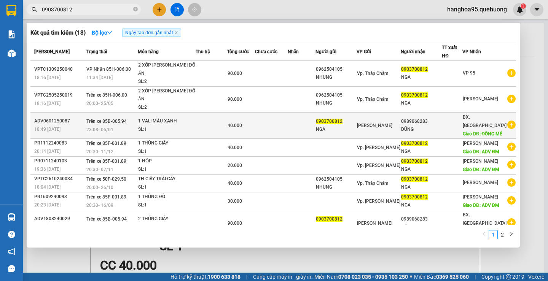
type input "0903700812"
click at [422, 126] on div "DŨNG" at bounding box center [421, 130] width 40 height 8
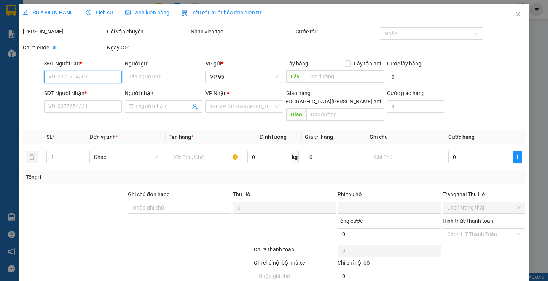
type input "0903700812"
type input "NGA"
type input "0989068283"
type input "DŨNG"
type input "ĐỒNG MÉ"
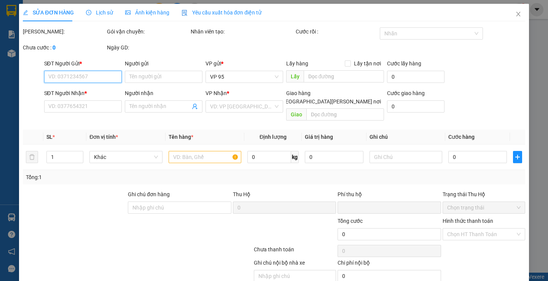
type input "0"
type input "40.000"
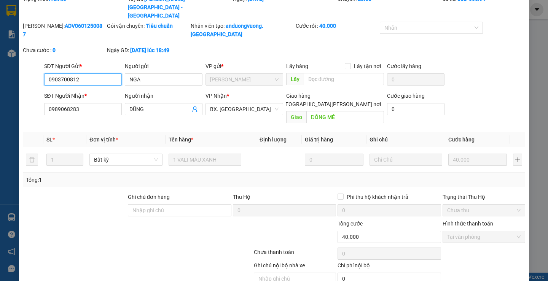
scroll to position [36, 0]
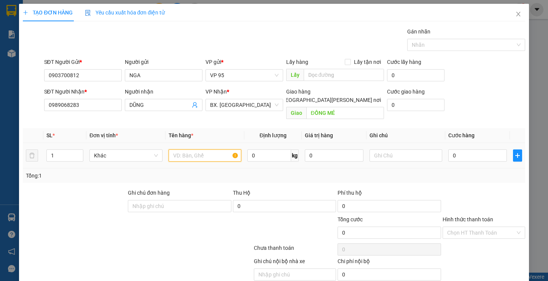
click at [188, 149] on input "text" at bounding box center [204, 155] width 73 height 12
click at [176, 149] on input "text" at bounding box center [204, 155] width 73 height 12
type input "1 XE MÁY BA BÁNH"
click at [466, 149] on input "0" at bounding box center [477, 155] width 59 height 12
type input "05"
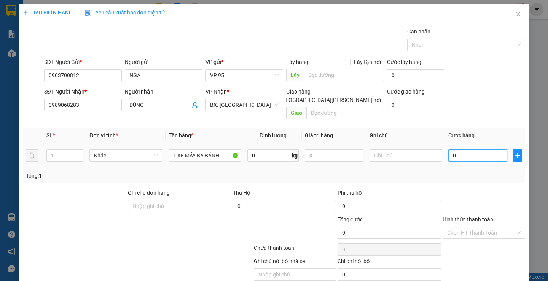
type input "5"
type input "0"
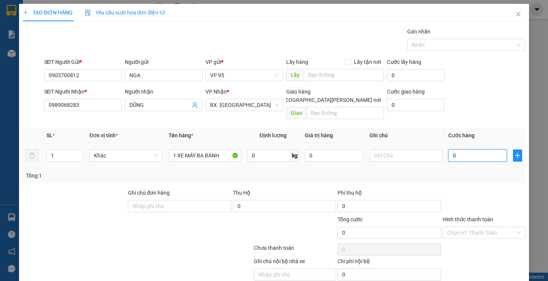
type input "05"
type input "5"
type input "050"
type input "50"
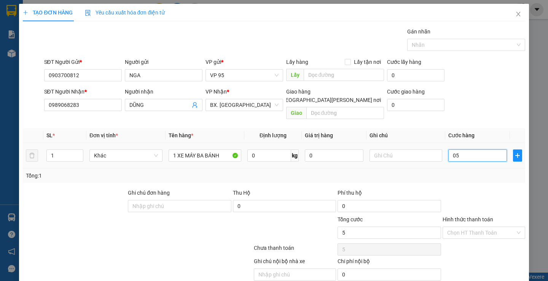
type input "50"
type input "0.500"
type input "500"
type input "500.000"
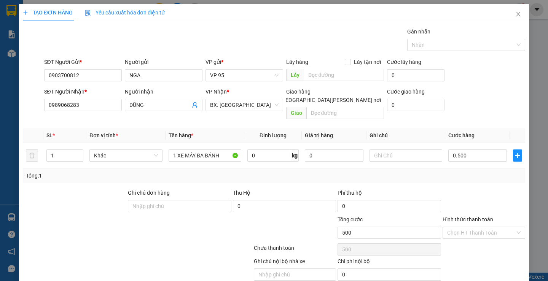
type input "500.000"
click at [462, 172] on div "Tổng: 1" at bounding box center [274, 175] width 502 height 14
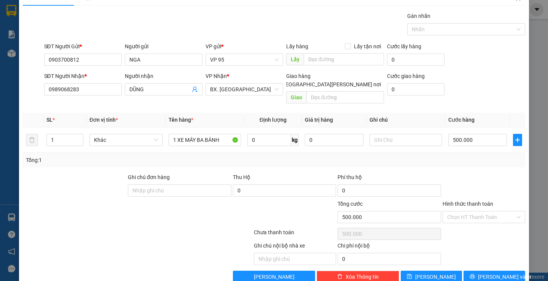
scroll to position [24, 0]
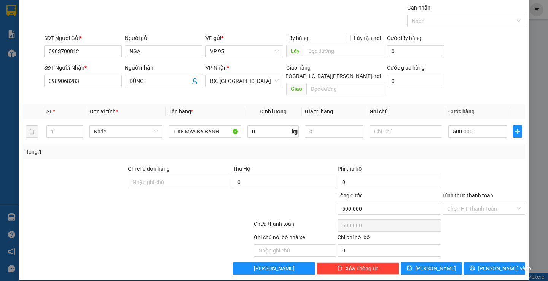
click at [484, 151] on div "Transit Pickup Surcharge Ids Transit Deliver Surcharge Ids Transit Deliver Surc…" at bounding box center [274, 138] width 502 height 271
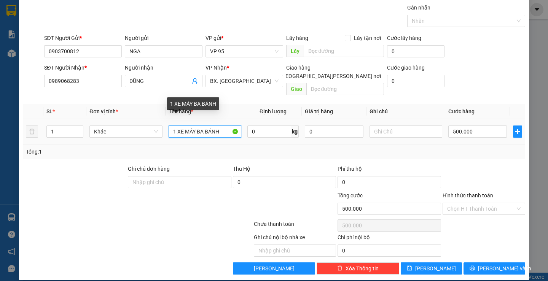
click at [222, 126] on input "1 XE MÁY BA BÁNH" at bounding box center [204, 132] width 73 height 12
click at [177, 126] on input "1 XE MÁY BA BÁNH" at bounding box center [204, 132] width 73 height 12
click at [217, 126] on input "1 XE MÁY BA BÁNH" at bounding box center [204, 132] width 73 height 12
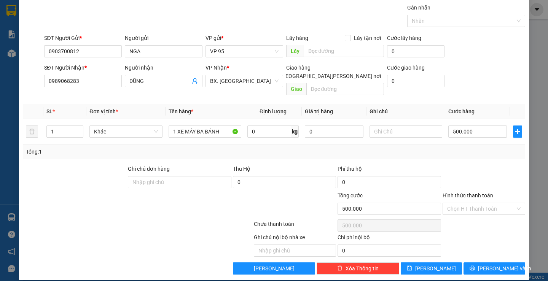
click at [479, 165] on div at bounding box center [484, 178] width 84 height 27
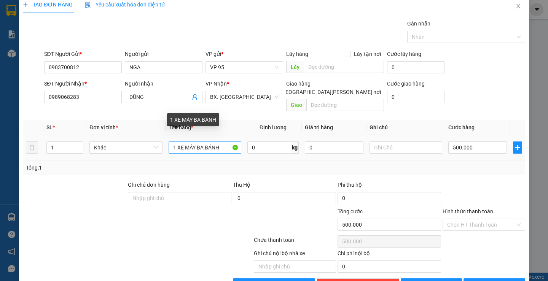
scroll to position [0, 0]
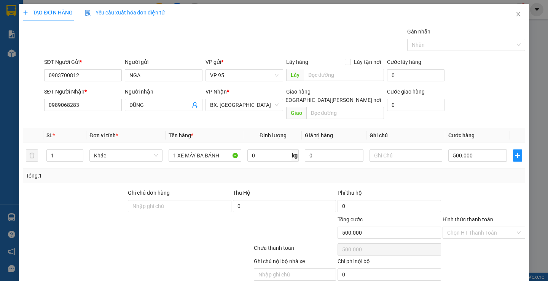
click at [458, 175] on div "Transit Pickup Surcharge Ids Transit Deliver Surcharge Ids Transit Deliver Surc…" at bounding box center [274, 162] width 502 height 271
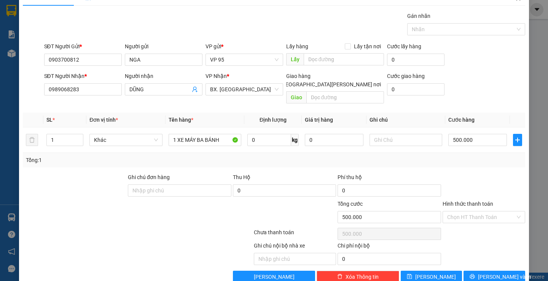
scroll to position [24, 0]
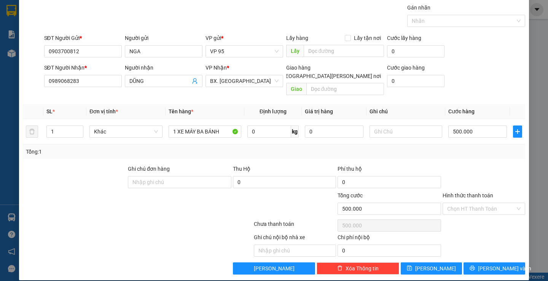
click at [489, 233] on div "Ghi chú nội bộ nhà xe Chi phí nội bộ 0" at bounding box center [273, 245] width 503 height 24
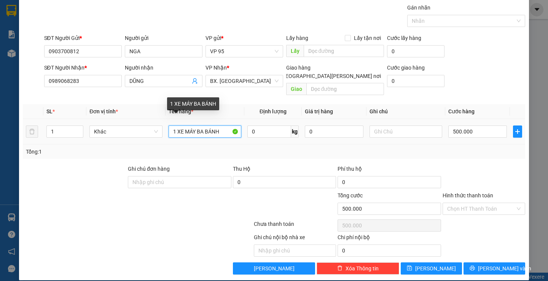
click at [211, 126] on input "1 XE MÁY BA BÁNH" at bounding box center [204, 132] width 73 height 12
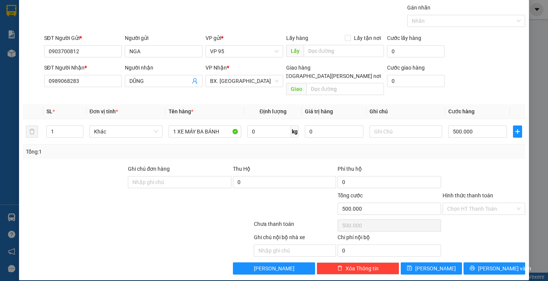
click at [459, 192] on label "Hình thức thanh toán" at bounding box center [467, 195] width 51 height 6
click at [459, 203] on input "Hình thức thanh toán" at bounding box center [481, 208] width 68 height 11
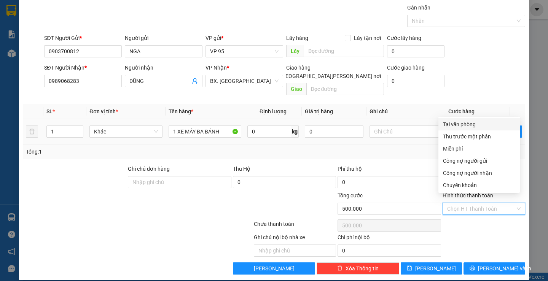
click at [452, 123] on div "Tại văn phòng" at bounding box center [479, 124] width 72 height 8
type input "0"
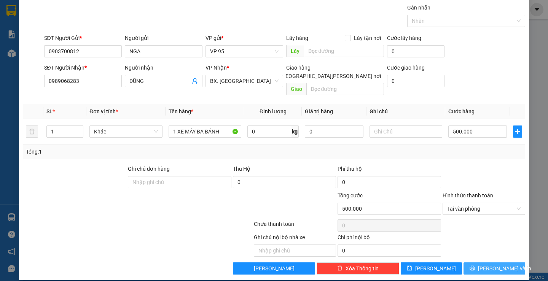
click at [466, 262] on button "[PERSON_NAME] và In" at bounding box center [493, 268] width 61 height 12
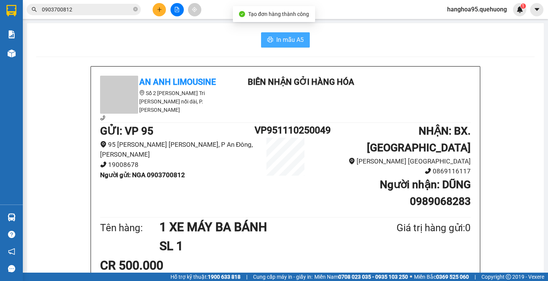
click at [290, 40] on span "In mẫu A5" at bounding box center [289, 40] width 27 height 10
click at [466, 256] on div "CR 500.000" at bounding box center [285, 265] width 370 height 19
click at [373, 220] on div "Giá trị hàng gửi: 0" at bounding box center [414, 228] width 111 height 16
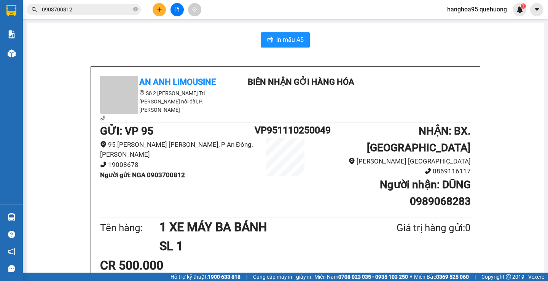
click at [52, 34] on div "In mẫu A5" at bounding box center [285, 39] width 498 height 15
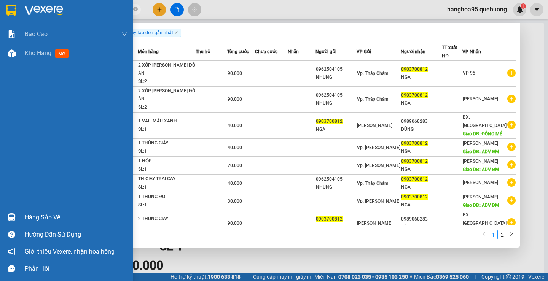
drag, startPoint x: 77, startPoint y: 8, endPoint x: 0, endPoint y: 13, distance: 77.3
click at [0, 13] on section "Kết quả [PERSON_NAME] ( 18 ) Bộ lọc Ngày tạo [PERSON_NAME] nhất Mã ĐH Trạng thá…" at bounding box center [274, 140] width 548 height 281
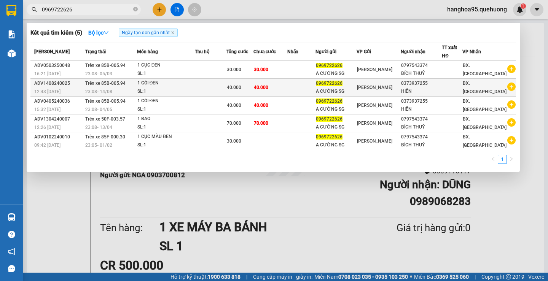
type input "0969722626"
click at [421, 91] on div "HIỀN" at bounding box center [421, 91] width 40 height 8
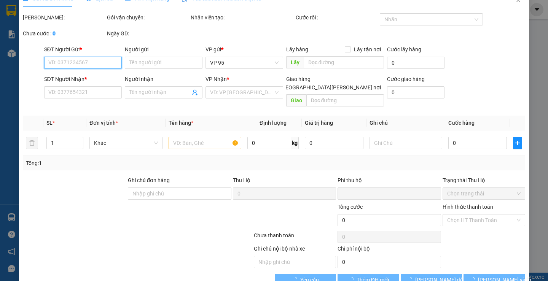
type input "0969722626"
type input "A CƯỜNG SG"
type input "0373937255"
type input "HIỀN"
type input "0"
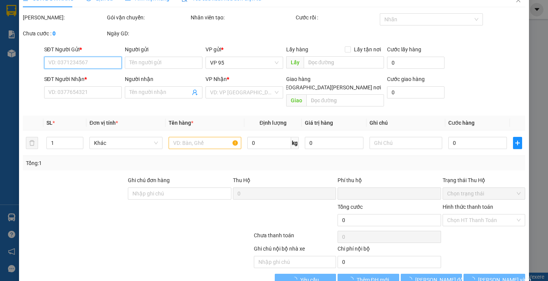
type input "40.000"
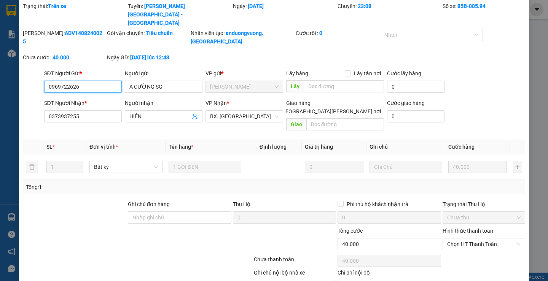
scroll to position [36, 0]
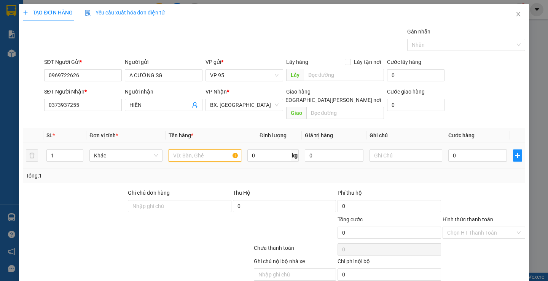
click at [184, 149] on input "text" at bounding box center [204, 155] width 73 height 12
type input "1 KIỆN ĐEN"
click at [459, 149] on input "0" at bounding box center [477, 155] width 59 height 12
type input "04"
type input "4"
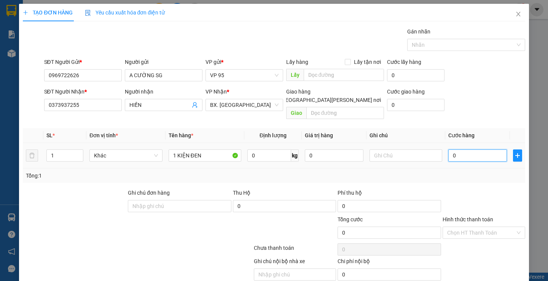
type input "4"
type input "040"
type input "40"
type input "40.000"
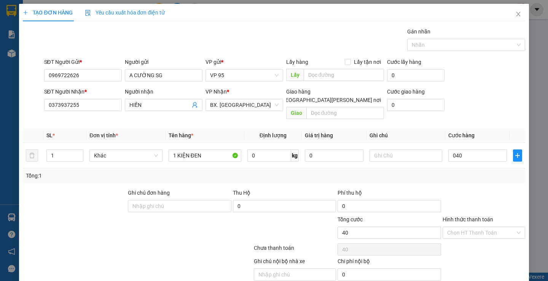
type input "40.000"
click at [460, 176] on div "Transit Pickup Surcharge Ids Transit Deliver Surcharge Ids Transit Deliver Surc…" at bounding box center [274, 162] width 502 height 271
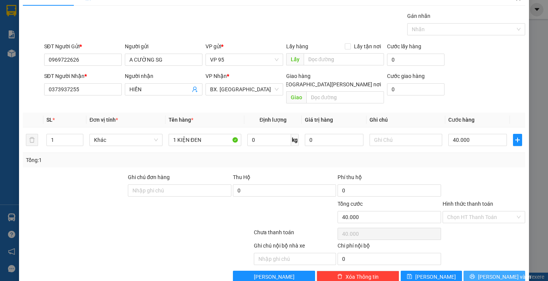
scroll to position [24, 0]
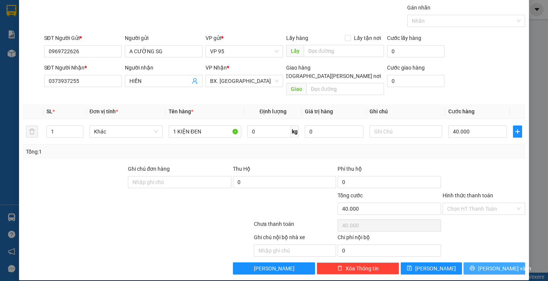
click at [475, 266] on icon "printer" at bounding box center [472, 268] width 5 height 5
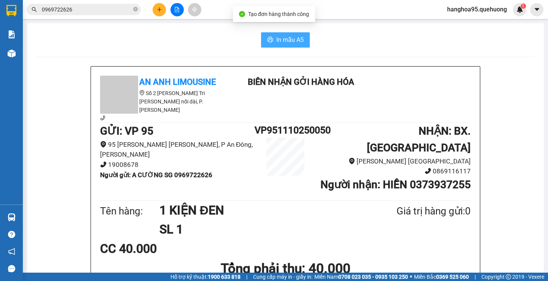
click at [280, 41] on span "In mẫu A5" at bounding box center [289, 40] width 27 height 10
drag, startPoint x: 407, startPoint y: 232, endPoint x: 442, endPoint y: 240, distance: 36.3
click at [410, 239] on div "CC 40.000" at bounding box center [285, 248] width 370 height 19
